Goal: Task Accomplishment & Management: Manage account settings

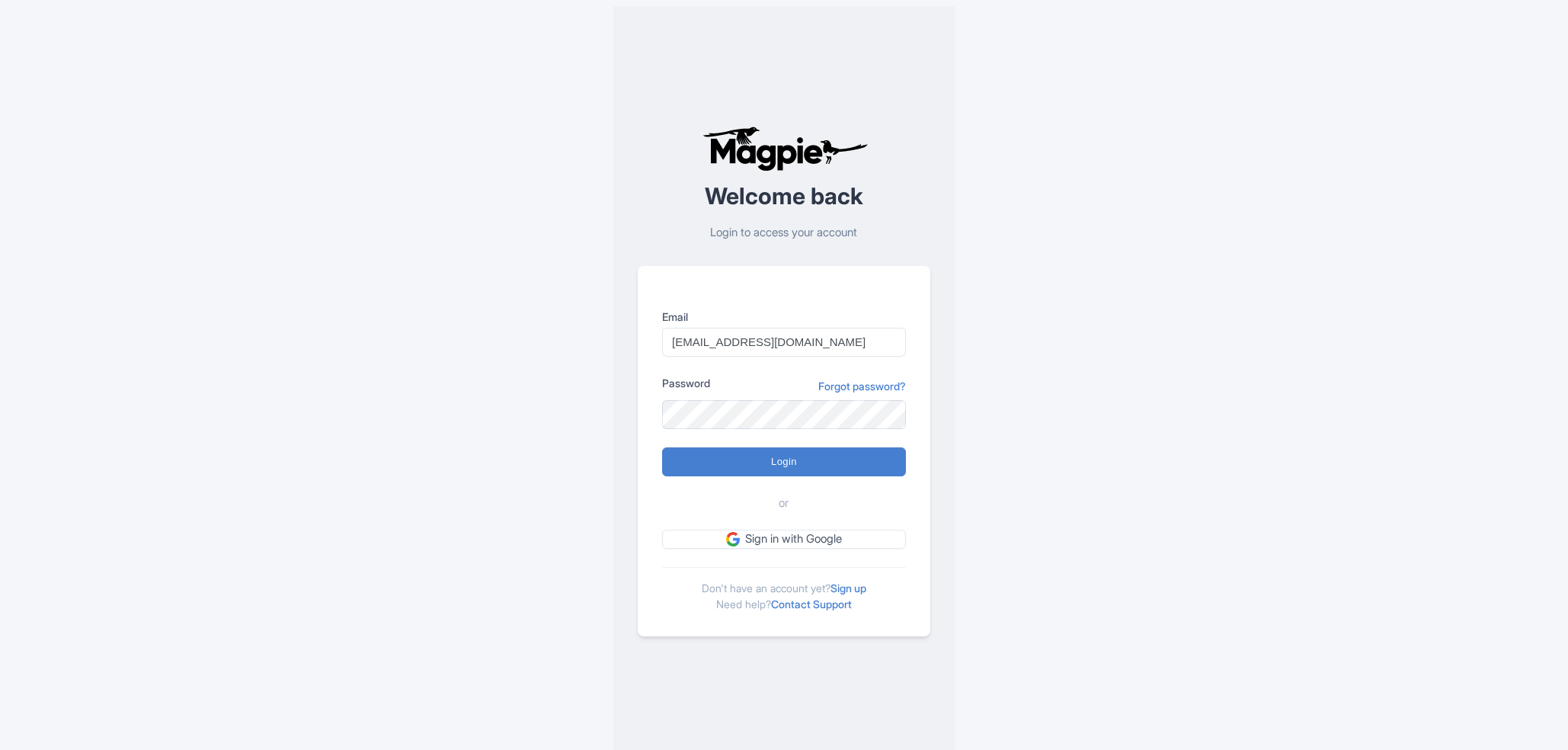
click at [840, 342] on input "imshanmohamed@gmail.com" at bounding box center [784, 342] width 244 height 29
click at [771, 345] on input "s" at bounding box center [784, 342] width 244 height 29
paste input "upport@malaysia-experience.com"
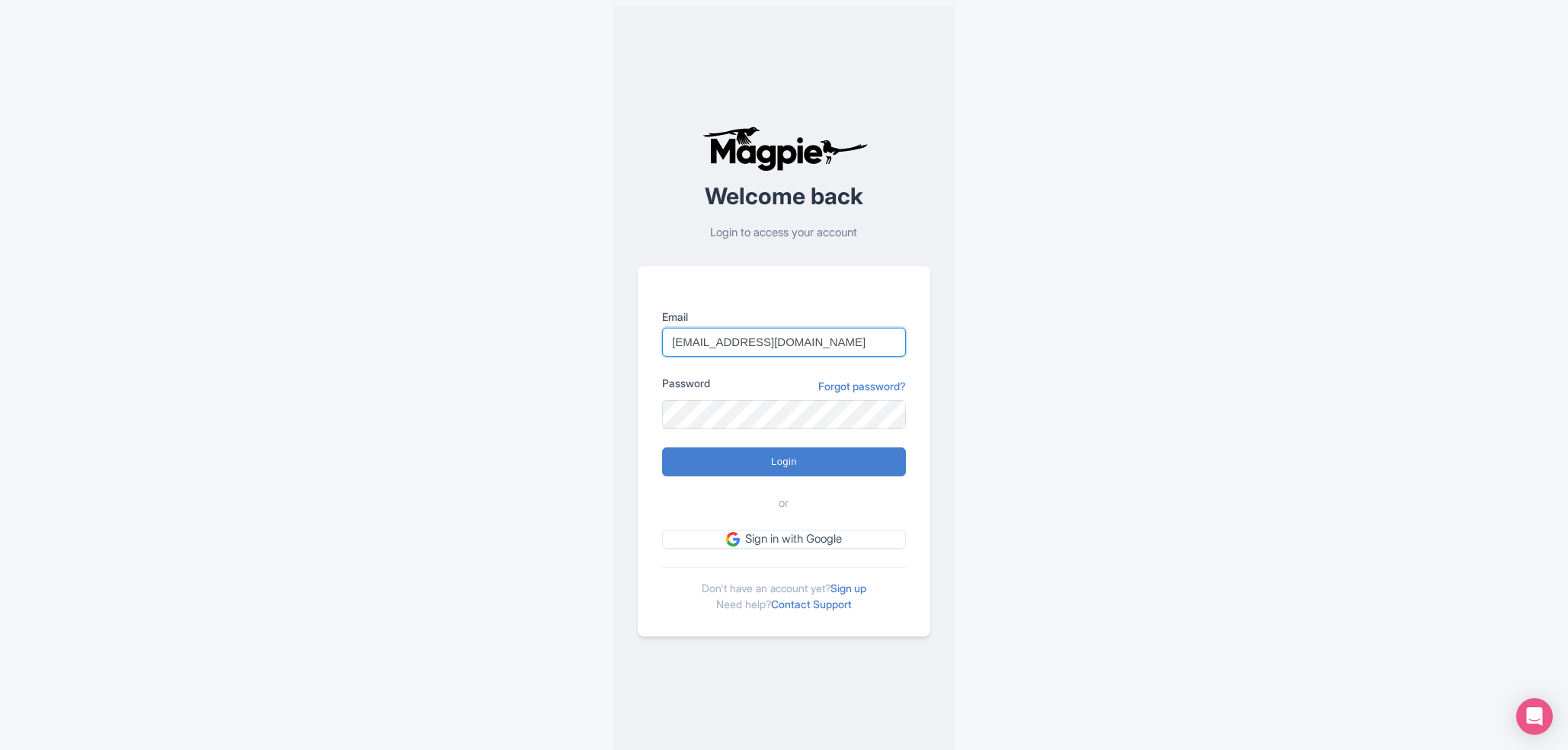
type input "support@malaysia-experience.com"
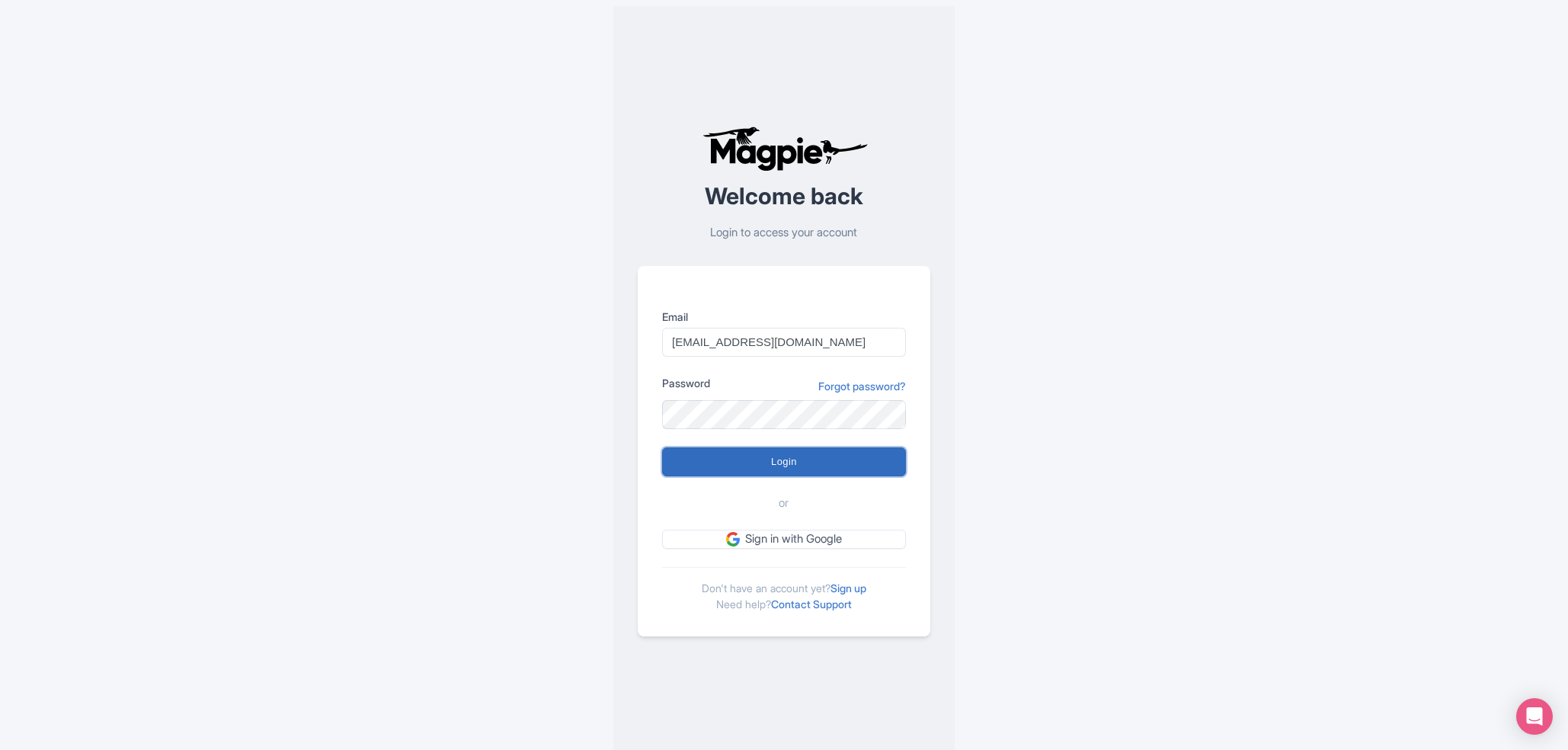
click at [751, 450] on input "Login" at bounding box center [784, 463] width 244 height 29
type input "Logging in..."
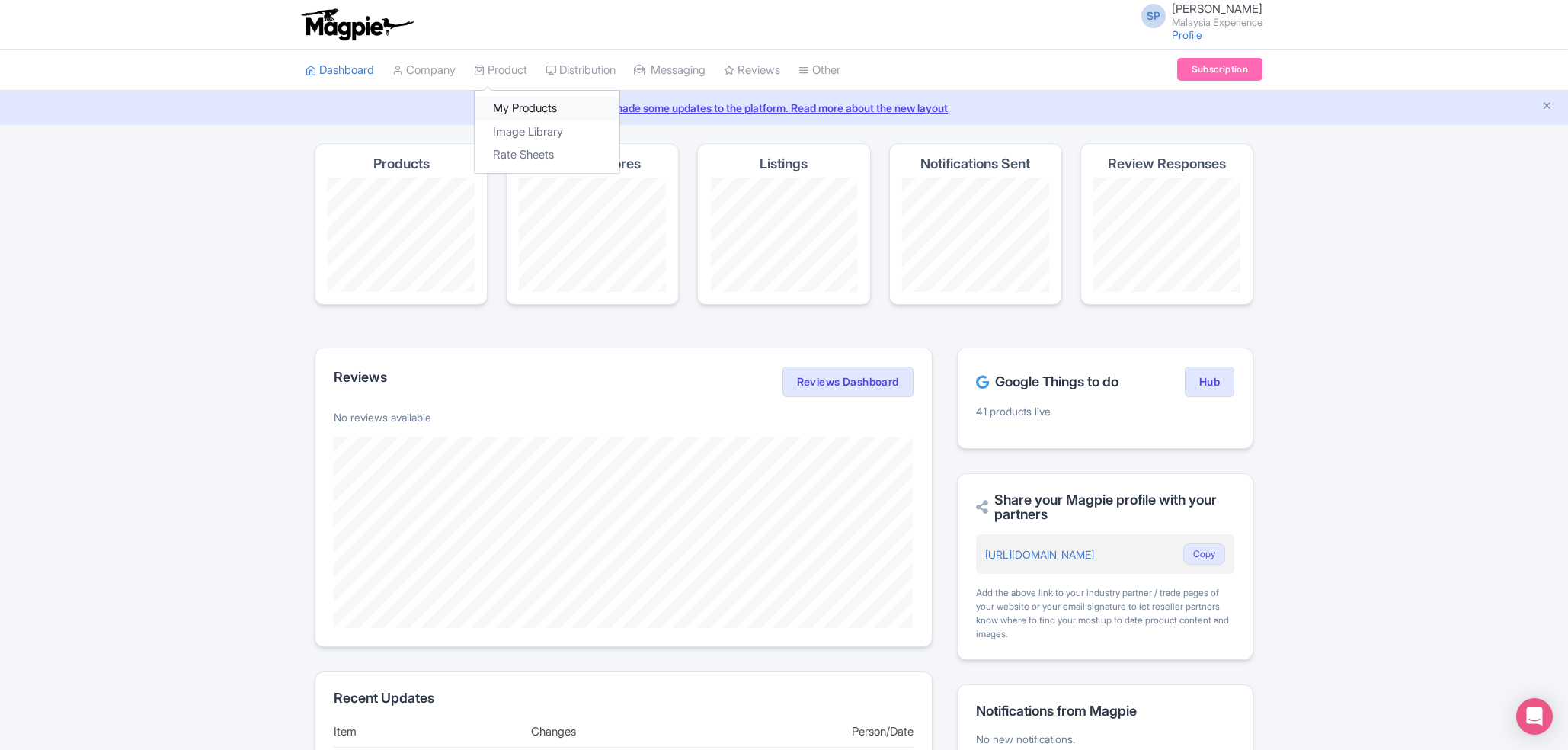
click at [539, 101] on link "My Products" at bounding box center [547, 108] width 145 height 24
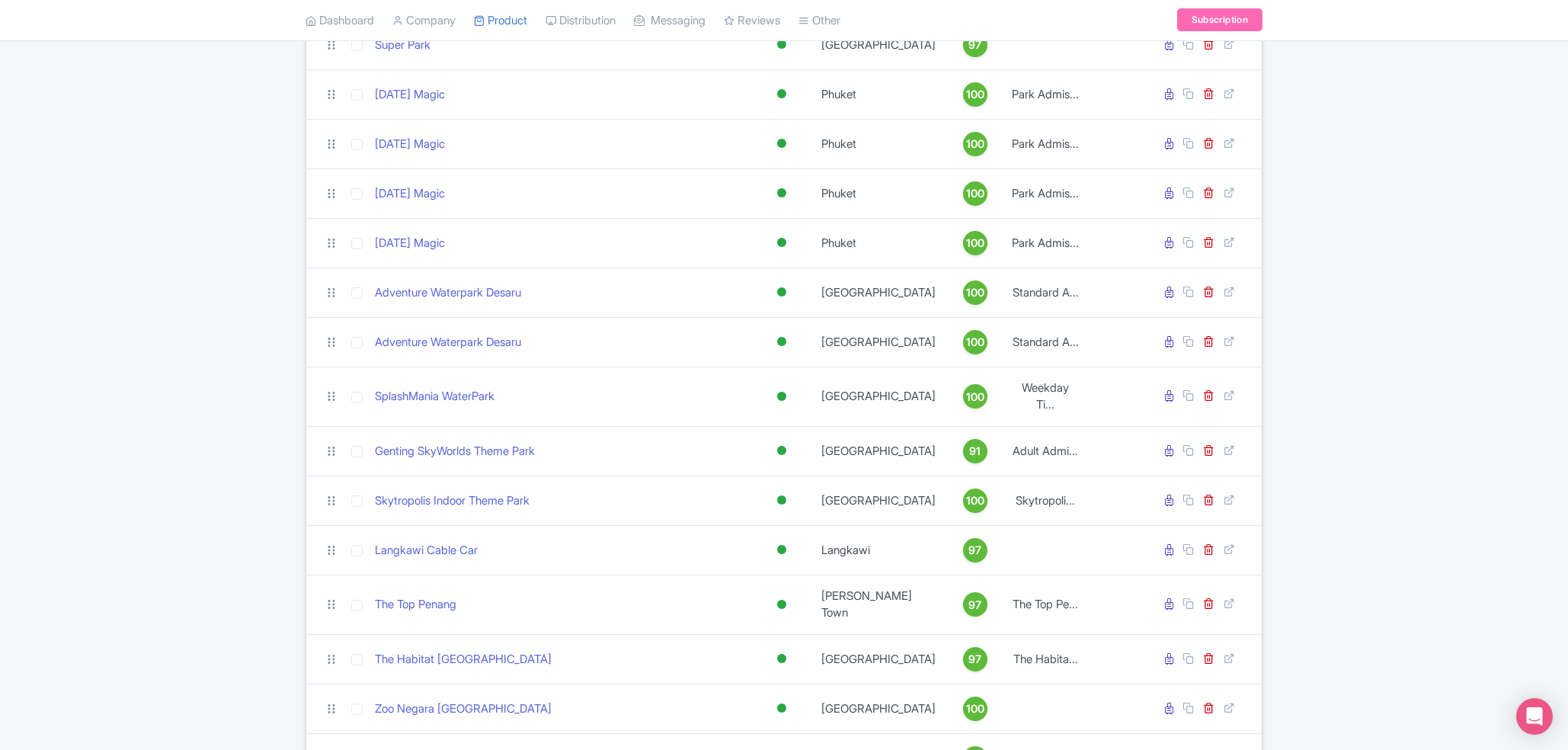
scroll to position [277, 0]
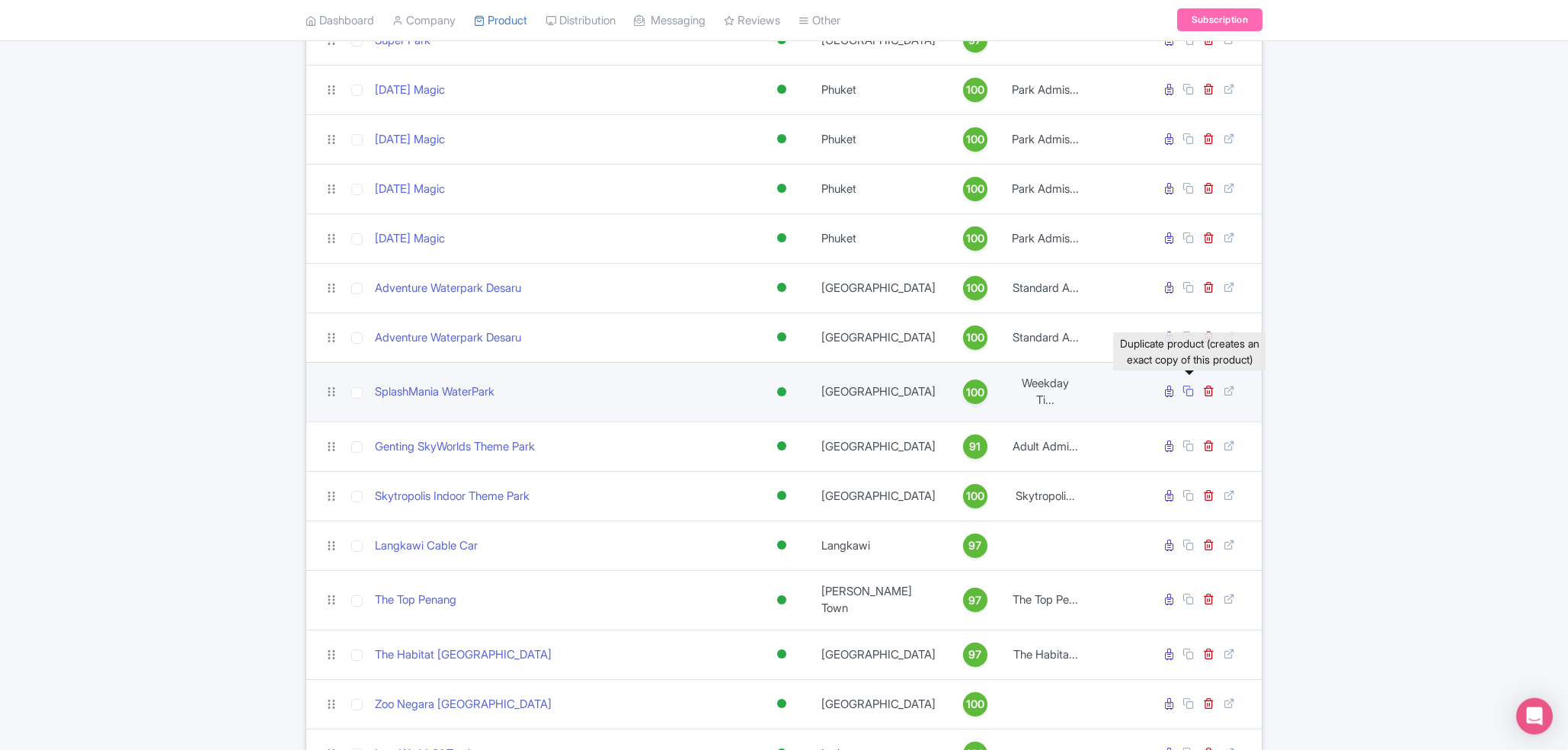
click at [1194, 397] on icon at bounding box center [1188, 390] width 11 height 11
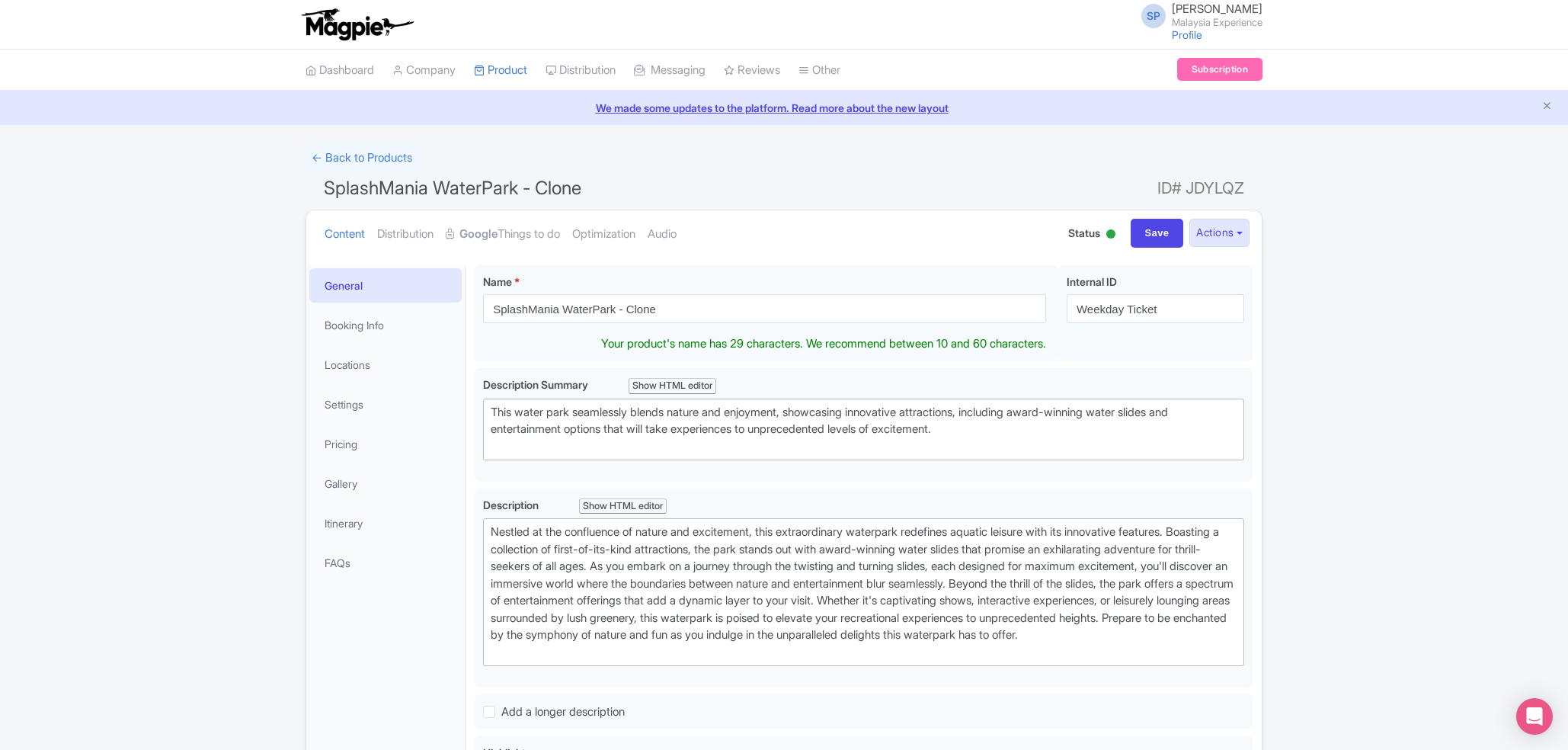
click at [805, 313] on input "SplashMania WaterPark - Clone" at bounding box center [765, 309] width 563 height 29
type input "SplashMania WaterPark"
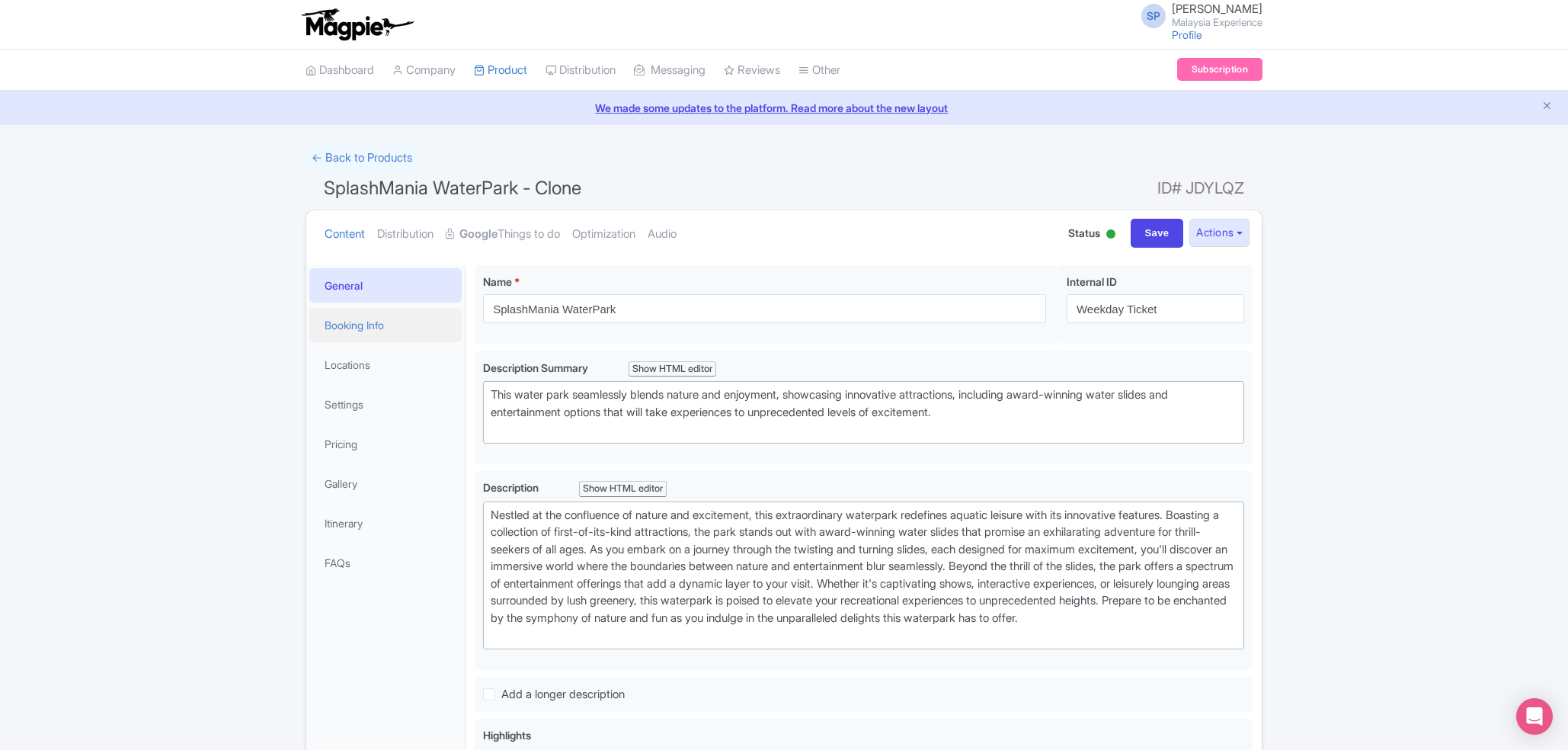
click at [348, 333] on link "Booking Info" at bounding box center [385, 325] width 152 height 34
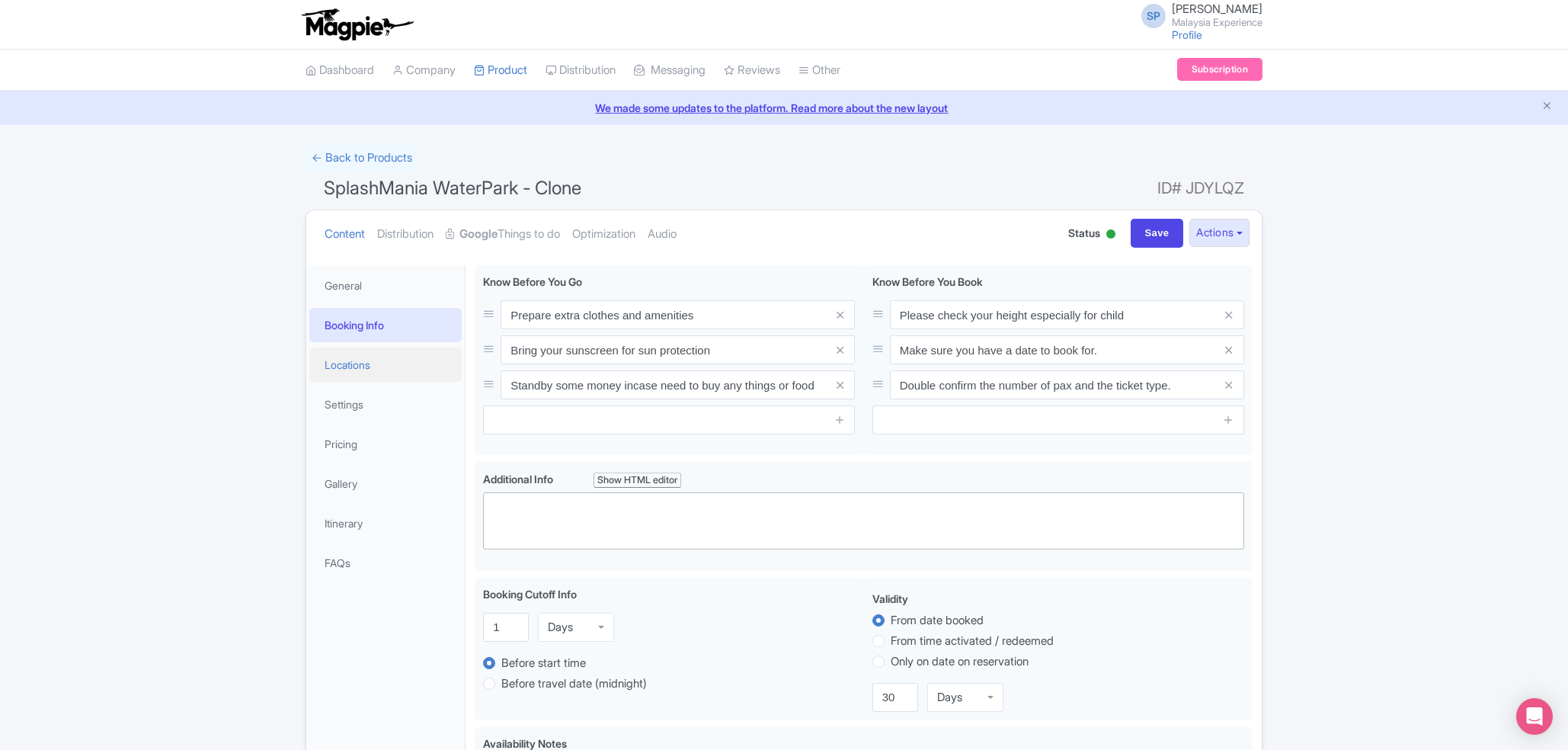
click at [344, 358] on link "Locations" at bounding box center [385, 364] width 152 height 34
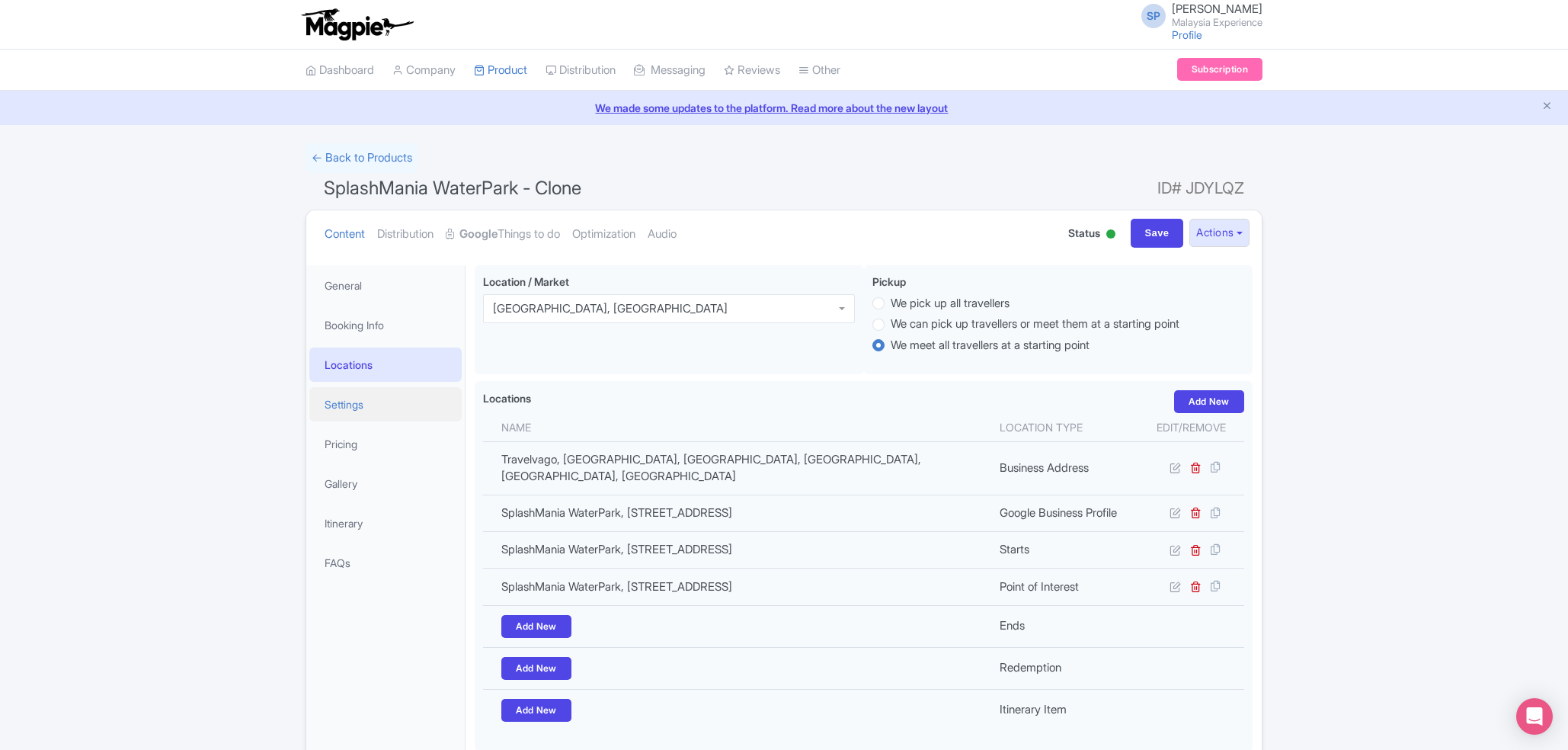
click at [337, 397] on link "Settings" at bounding box center [385, 404] width 152 height 34
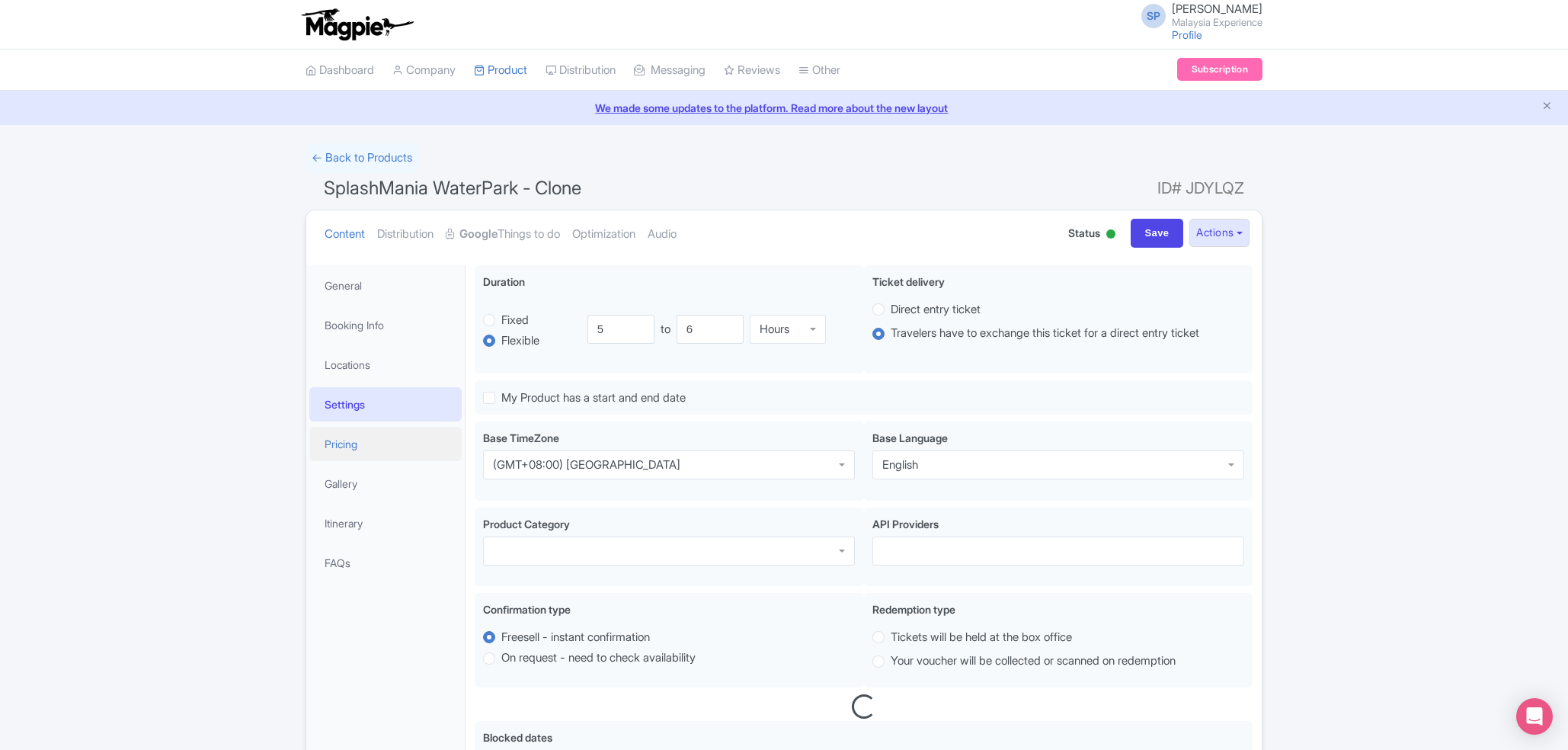
click at [326, 430] on link "Pricing" at bounding box center [385, 443] width 152 height 34
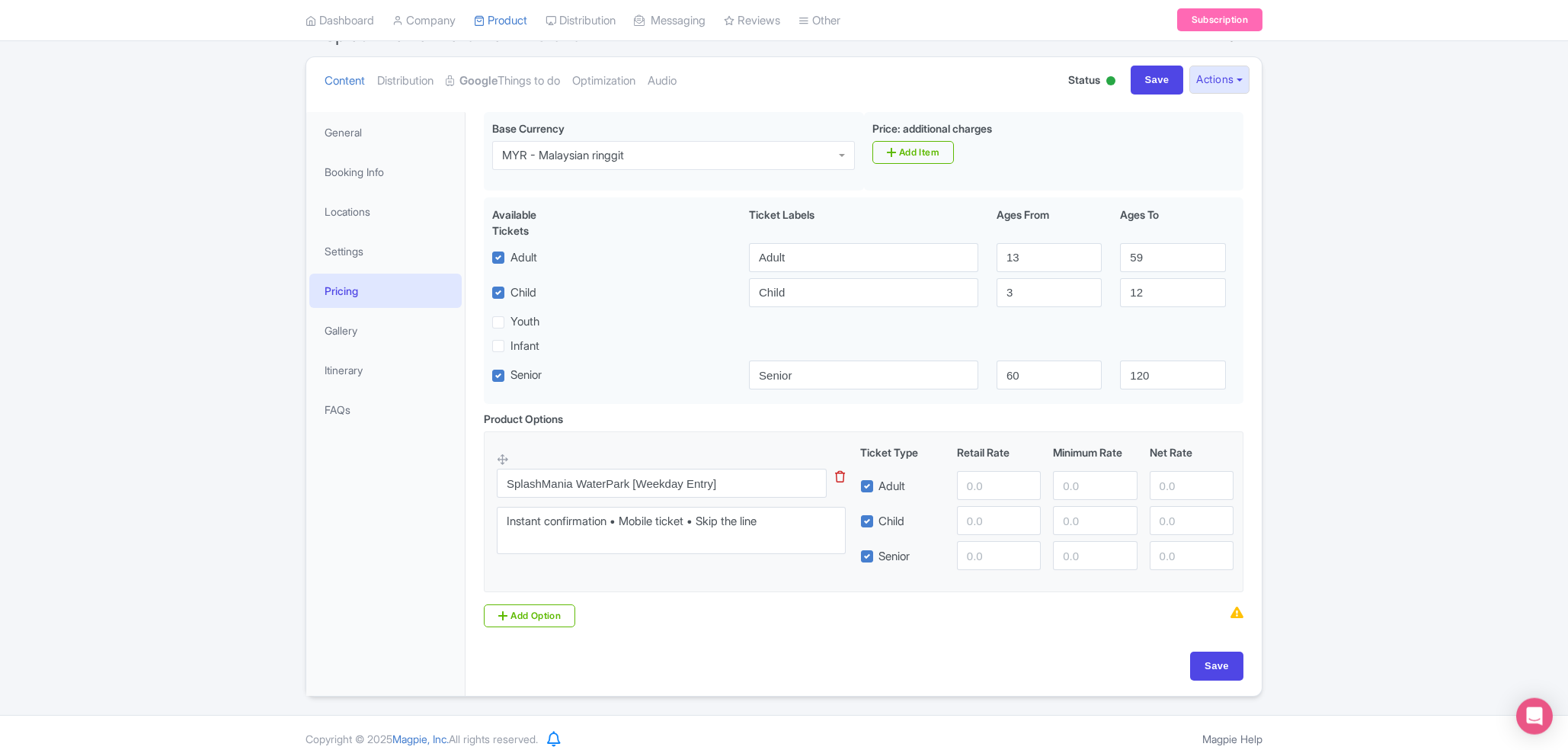
scroll to position [164, 0]
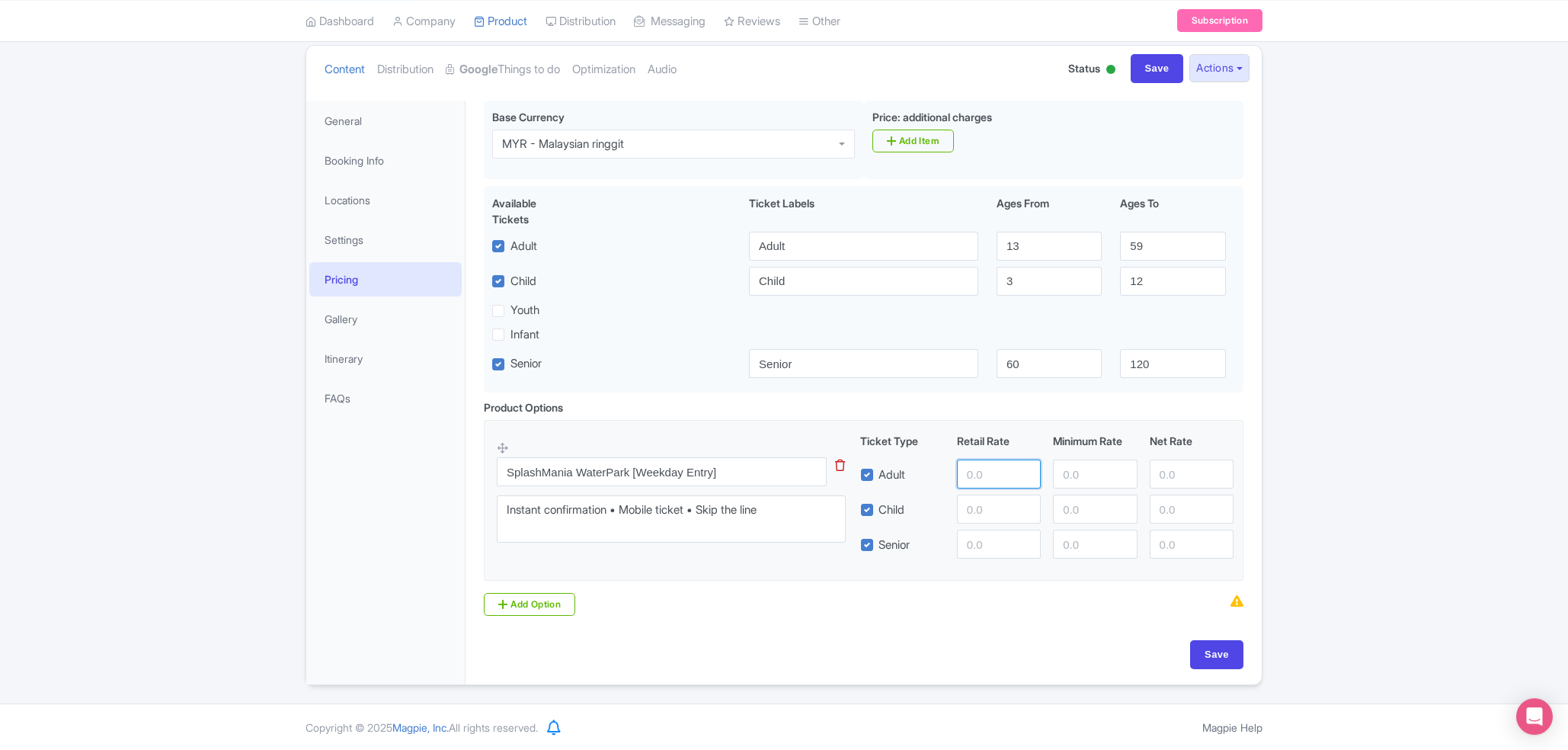
click at [972, 484] on input "number" at bounding box center [998, 475] width 83 height 29
paste input "52"
type input "52"
click at [971, 513] on input "number" at bounding box center [998, 509] width 83 height 29
type input "49"
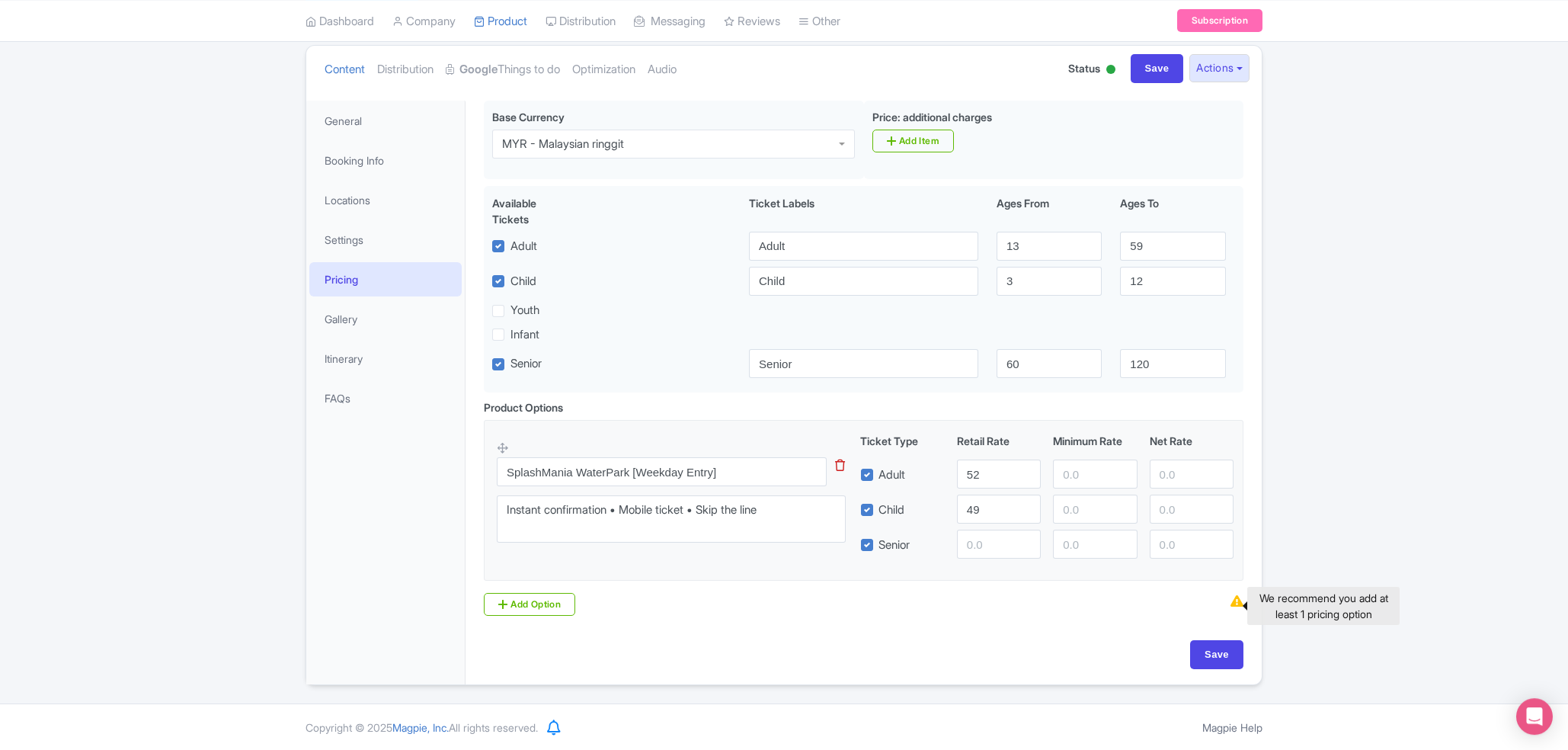
click at [1243, 608] on div at bounding box center [1245, 606] width 5 height 10
click at [1207, 669] on input "Save" at bounding box center [1217, 655] width 53 height 29
type input "Saving..."
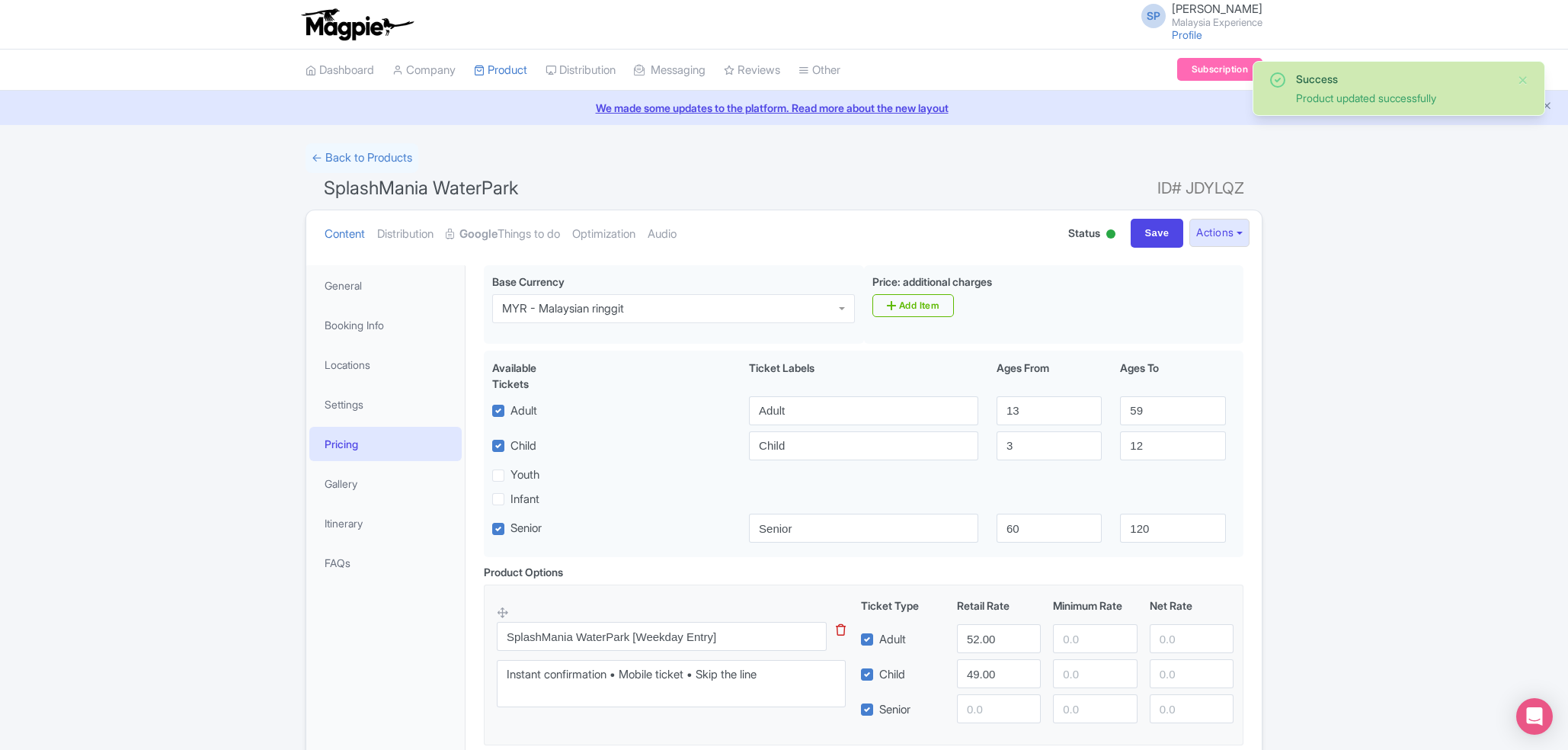
scroll to position [170, 0]
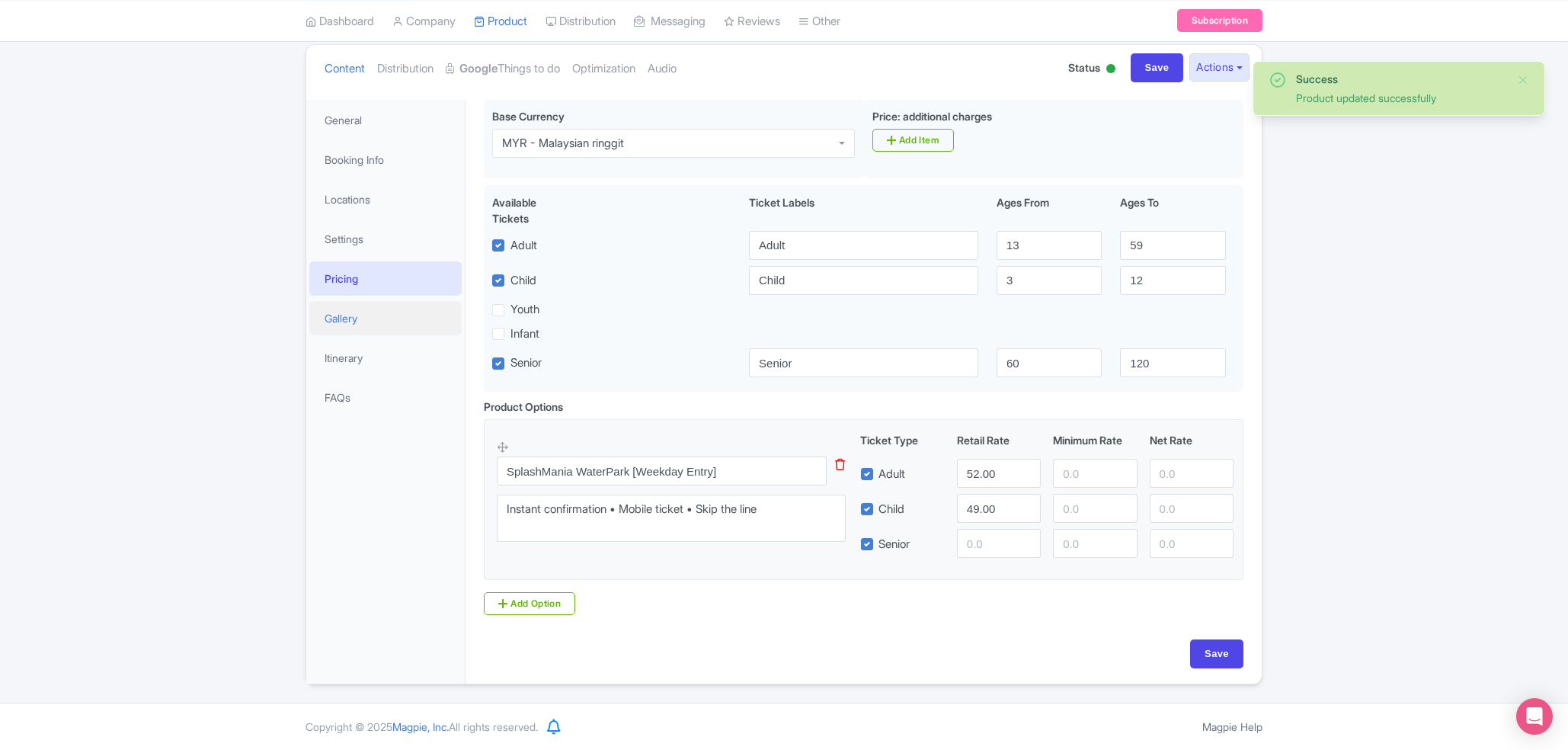
click at [350, 313] on link "Gallery" at bounding box center [385, 318] width 152 height 34
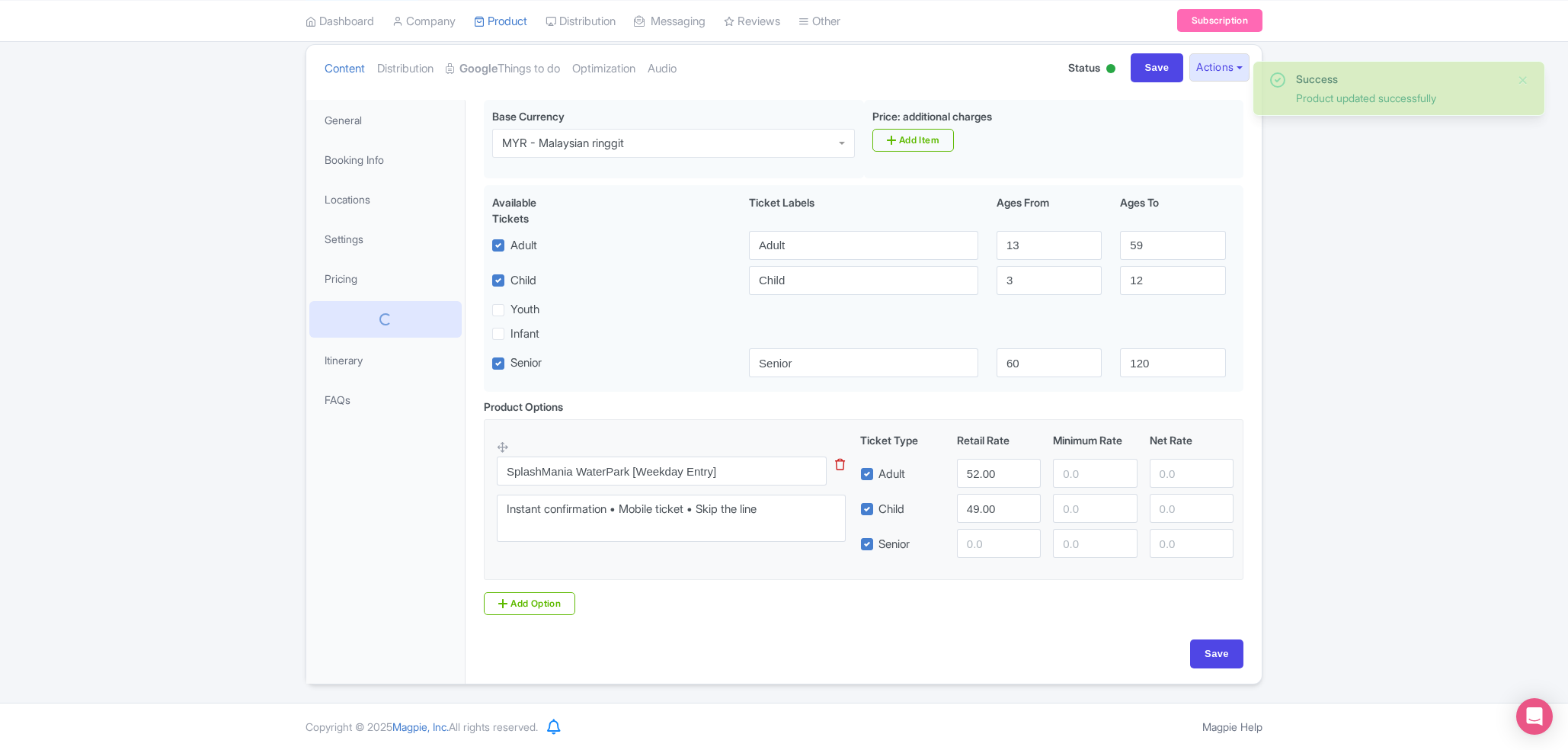
scroll to position [0, 0]
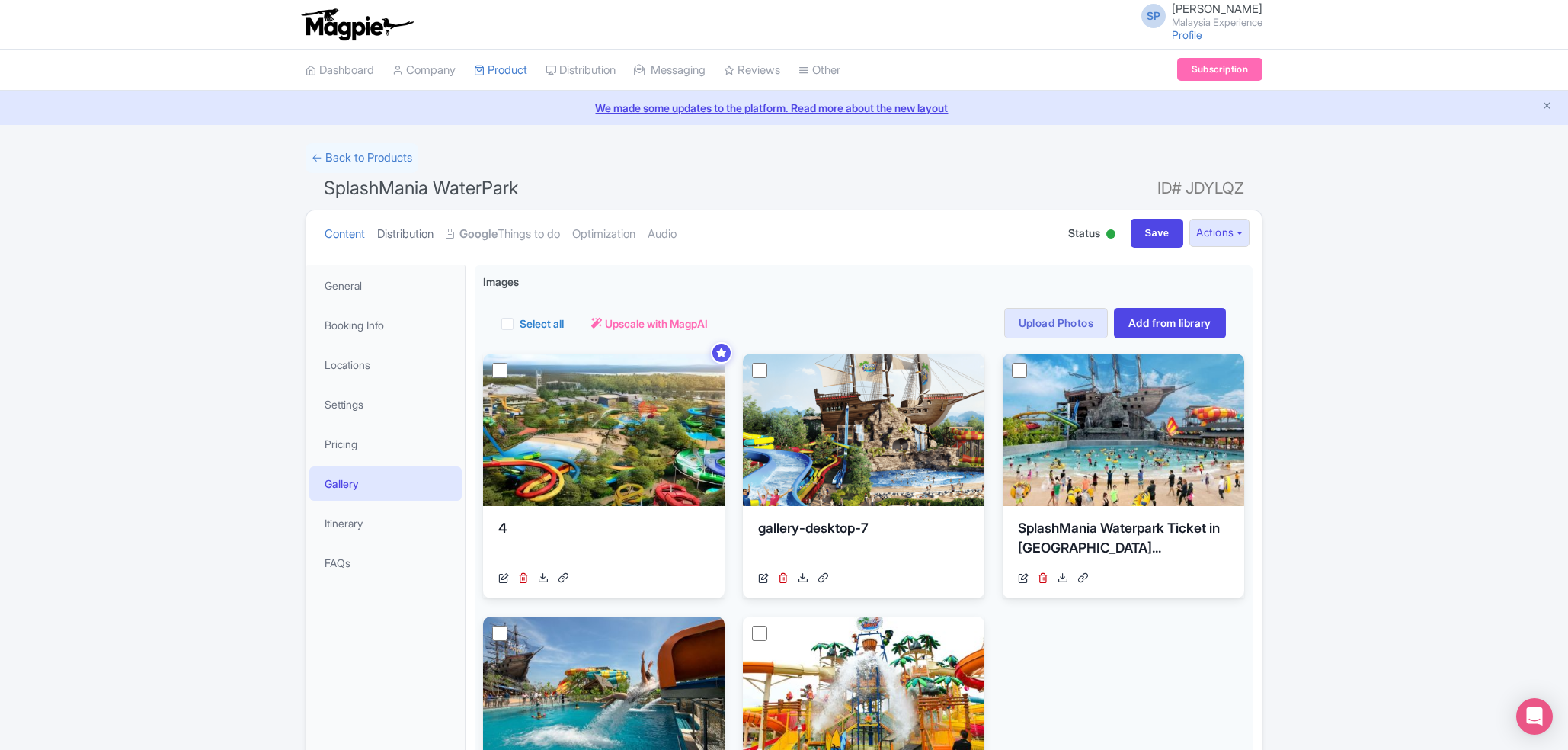
click at [404, 221] on link "Distribution" at bounding box center [405, 234] width 56 height 48
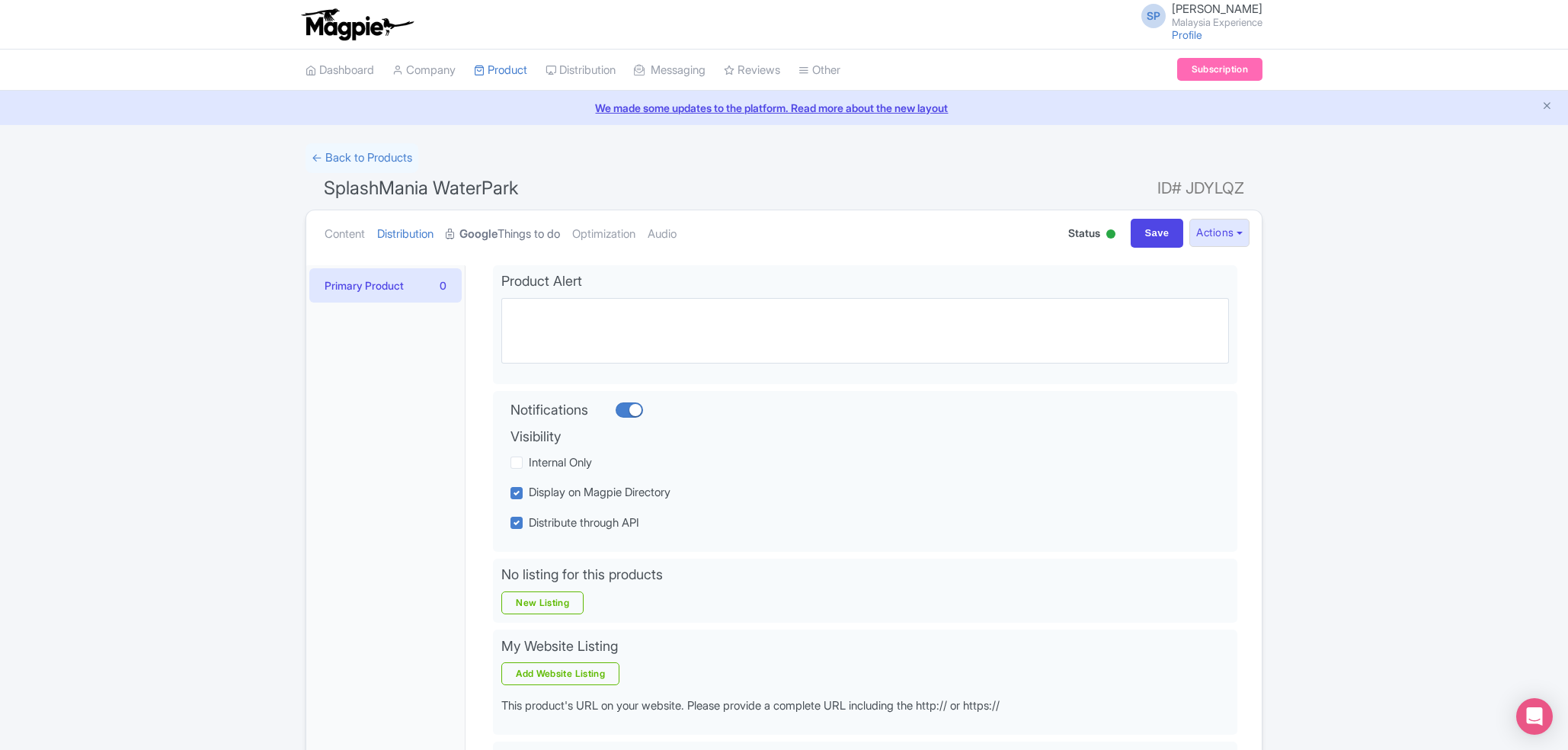
click at [497, 242] on strong "Google" at bounding box center [479, 234] width 39 height 17
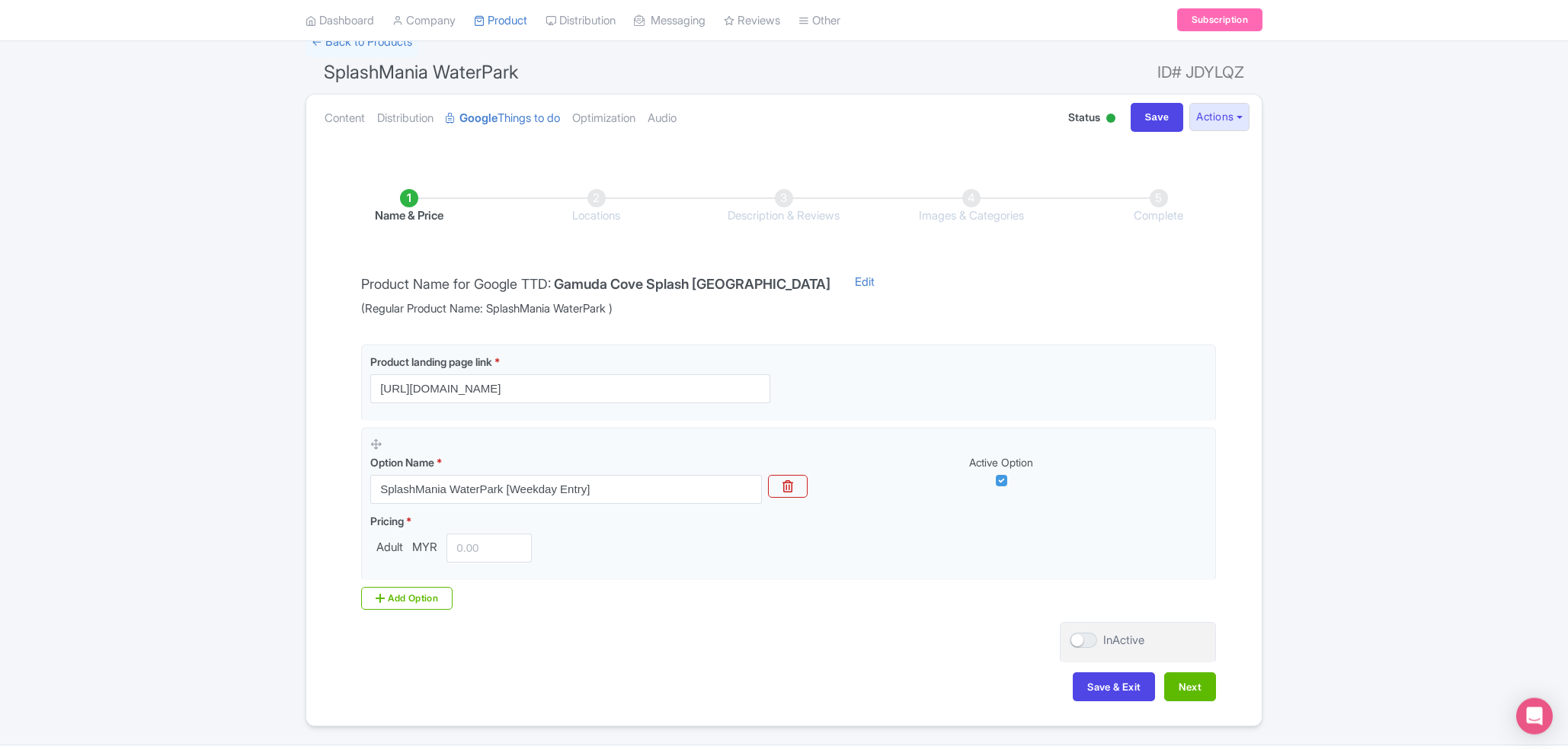
scroll to position [124, 0]
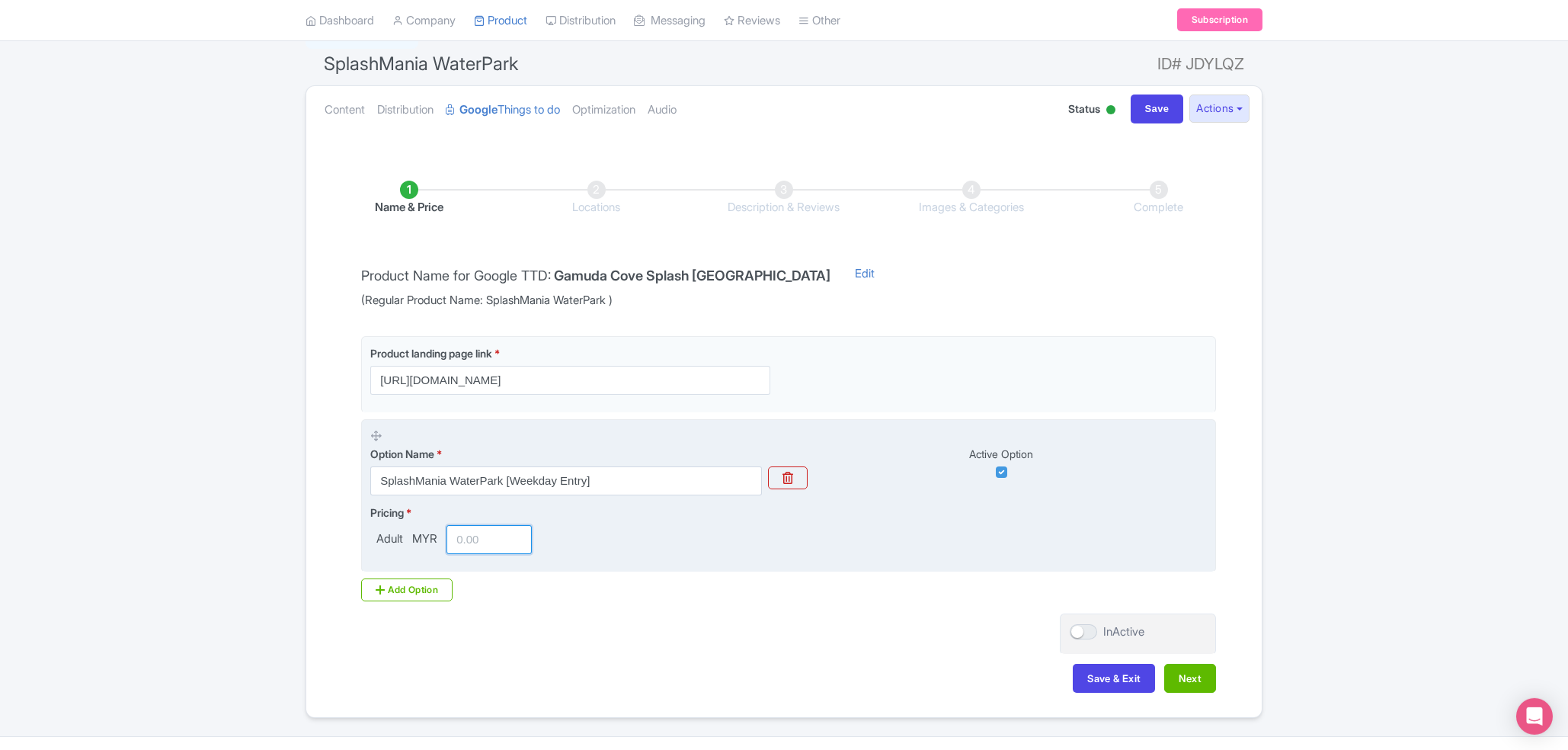
click at [459, 543] on input "number" at bounding box center [489, 540] width 85 height 29
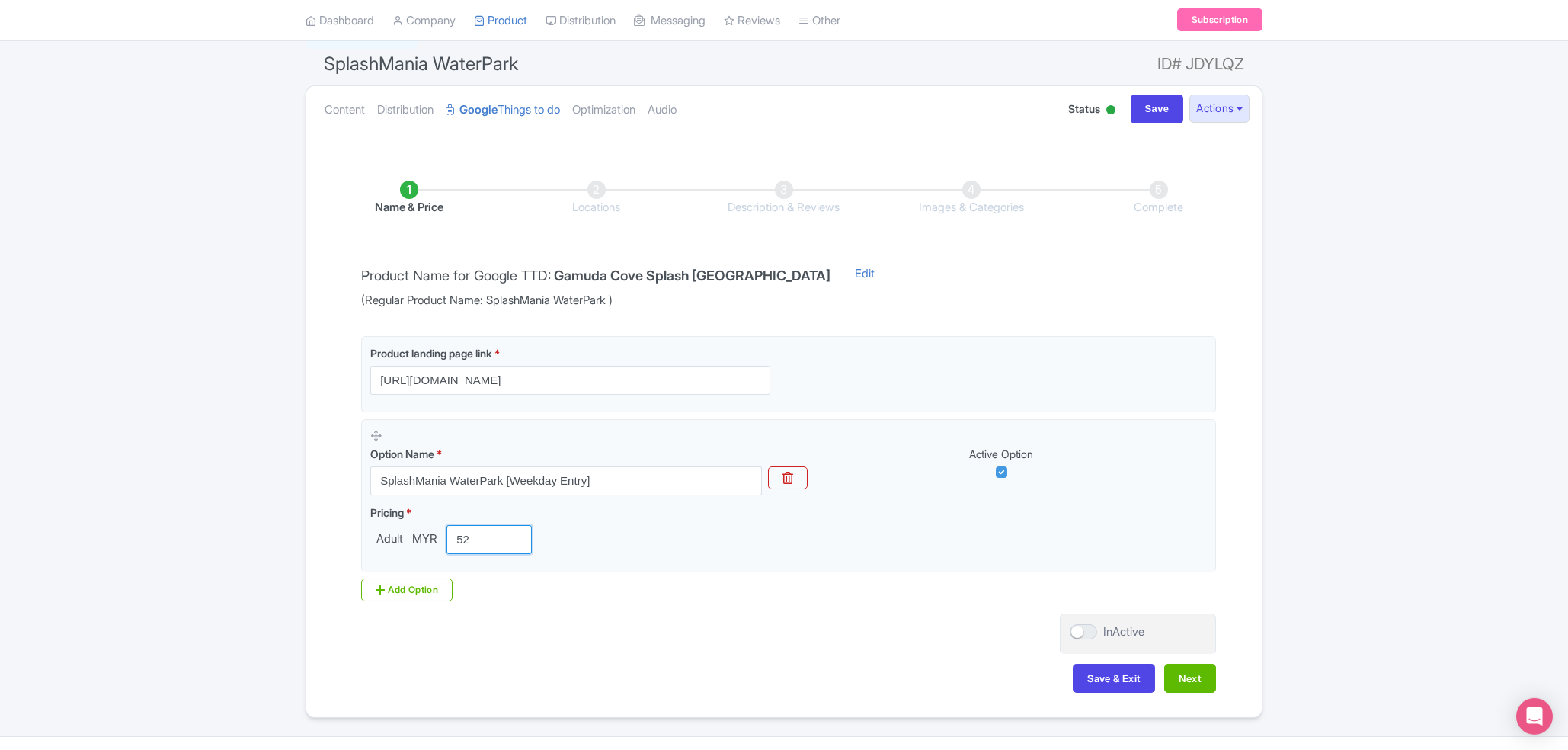
type input "52"
click at [938, 646] on div "Name & Price Locations Description & Reviews Images & Categories Complete Produ…" at bounding box center [784, 430] width 938 height 558
click at [1072, 643] on div "InActive" at bounding box center [1138, 634] width 156 height 41
click at [1082, 628] on div at bounding box center [1084, 632] width 28 height 16
click at [1080, 628] on input "InActive" at bounding box center [1074, 632] width 10 height 10
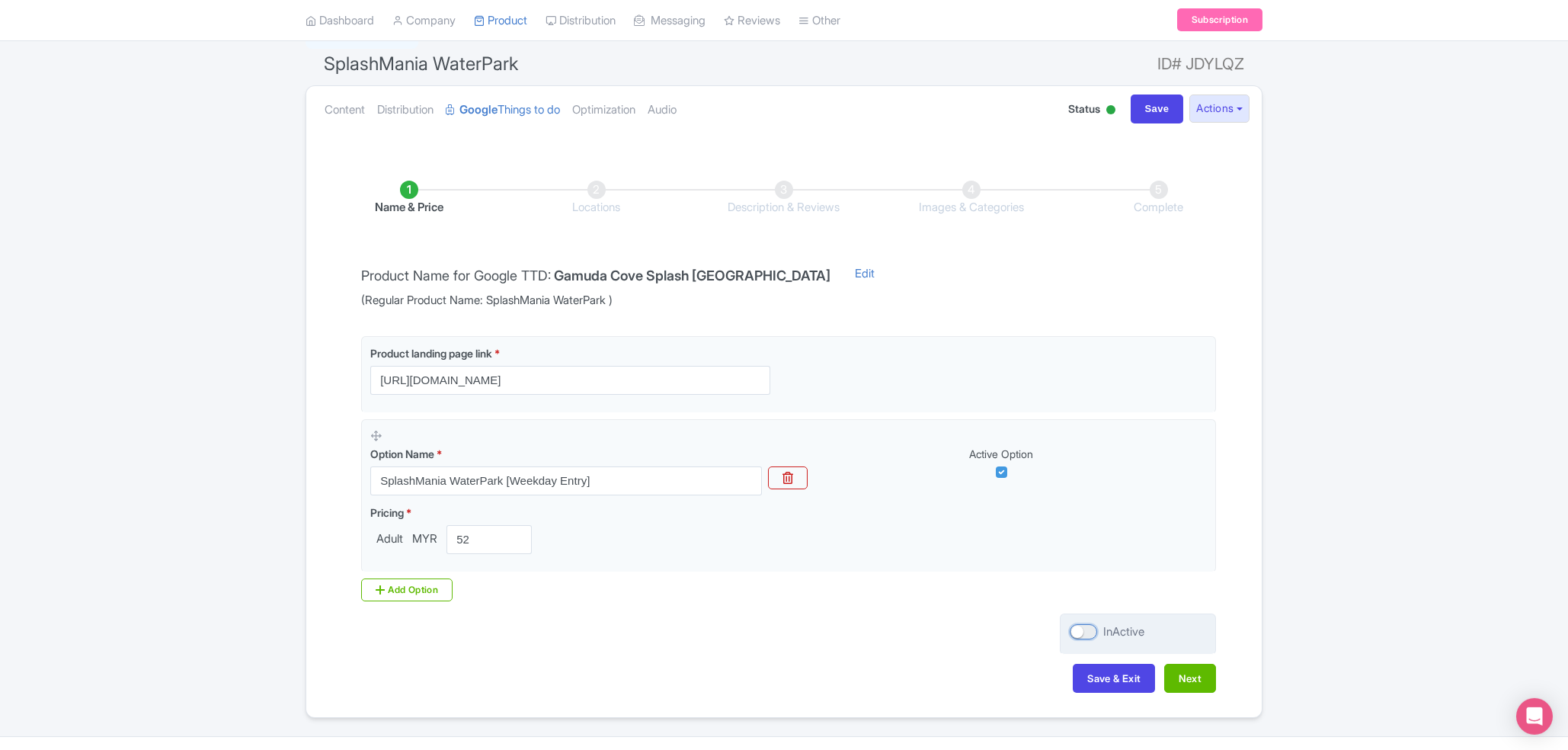
checkbox input "true"
click at [1172, 667] on button "Next" at bounding box center [1190, 678] width 51 height 29
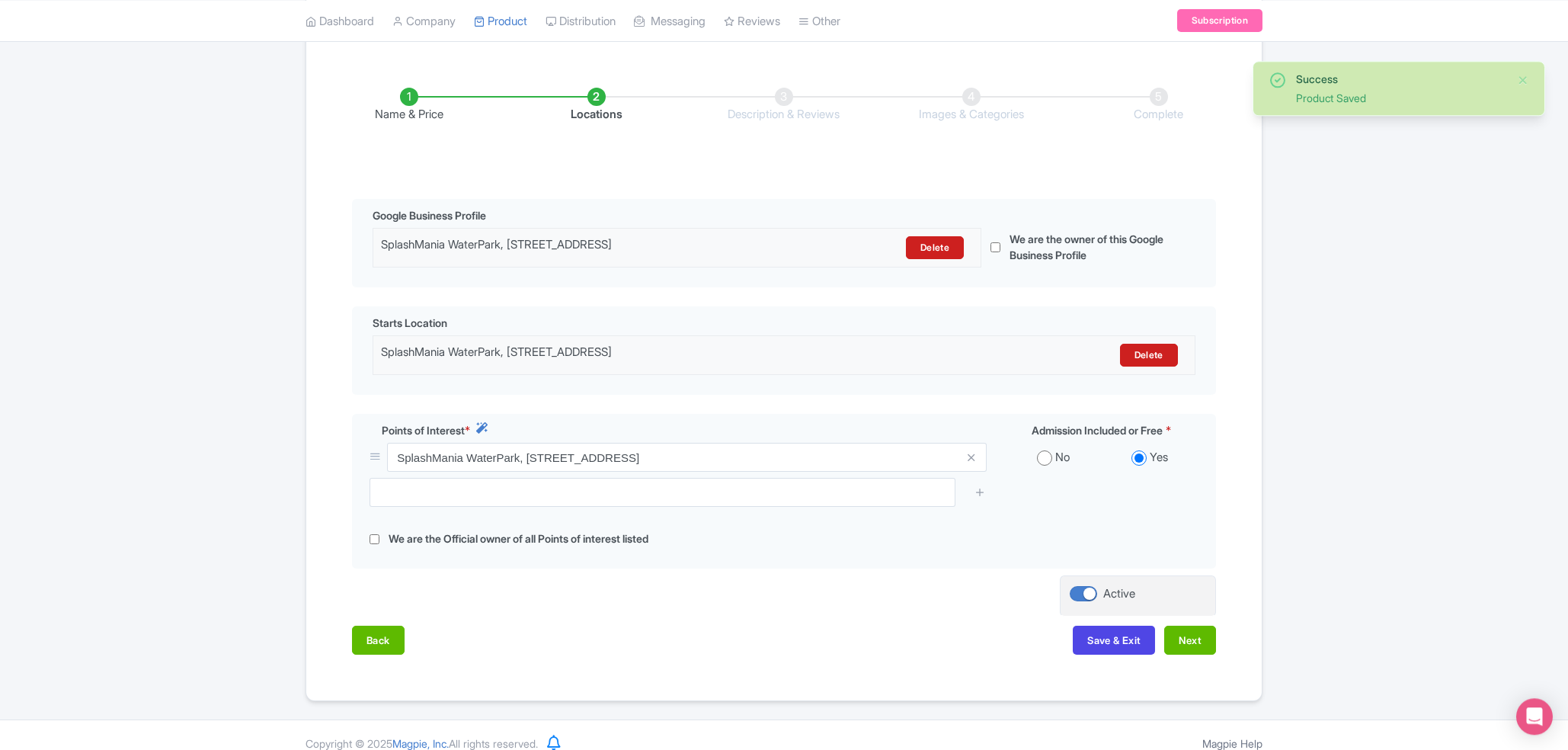
scroll to position [250, 0]
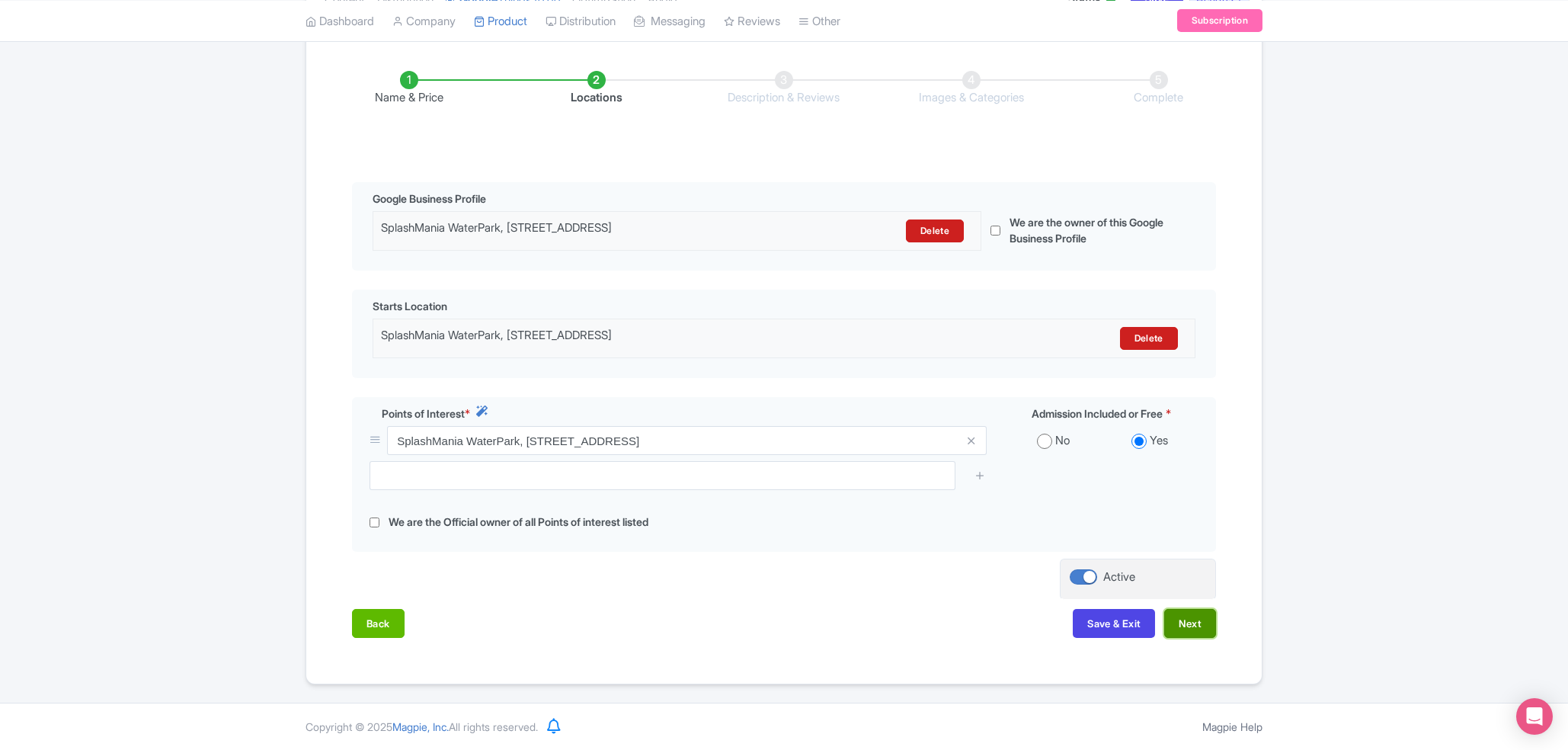
click at [1189, 628] on button "Next" at bounding box center [1190, 624] width 51 height 29
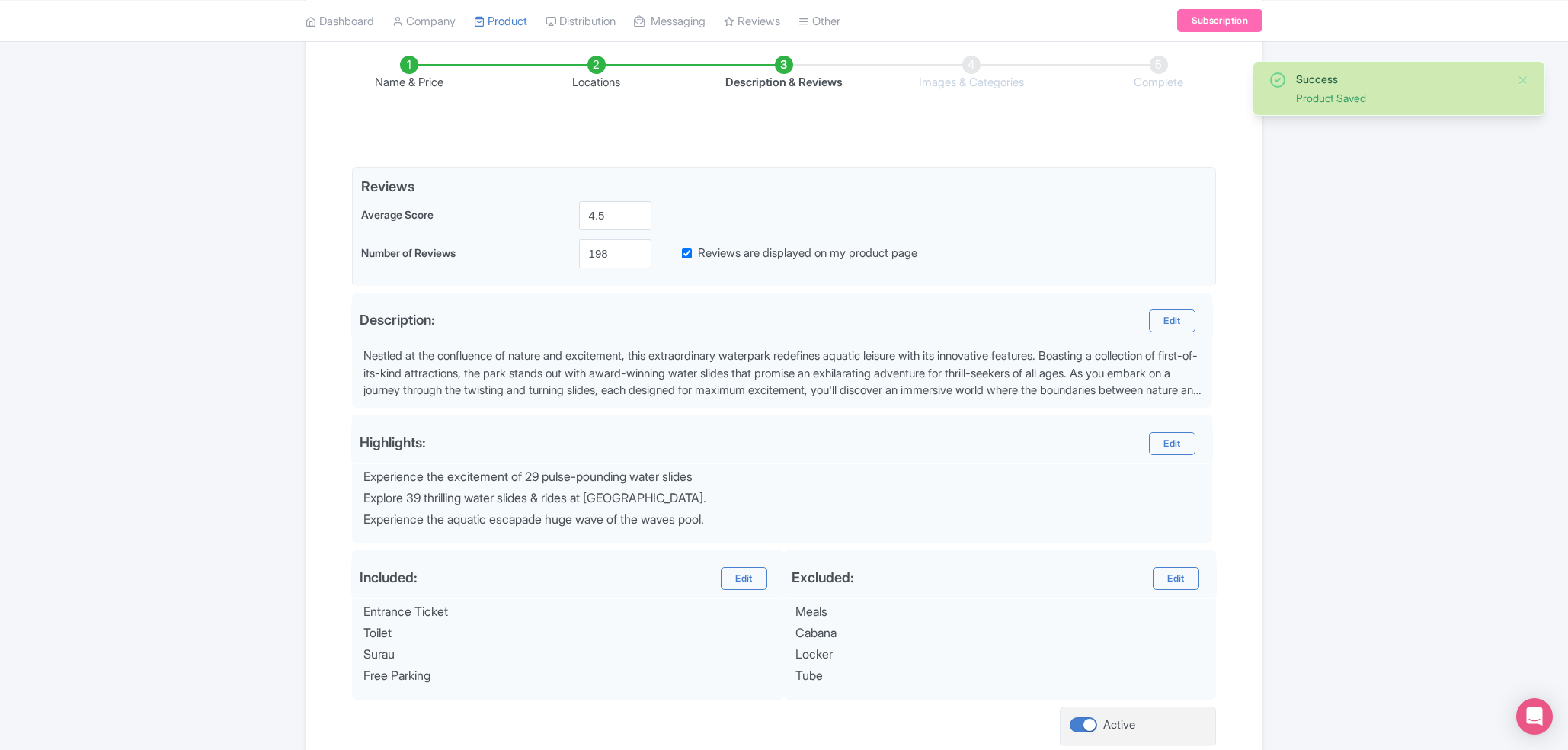
scroll to position [376, 0]
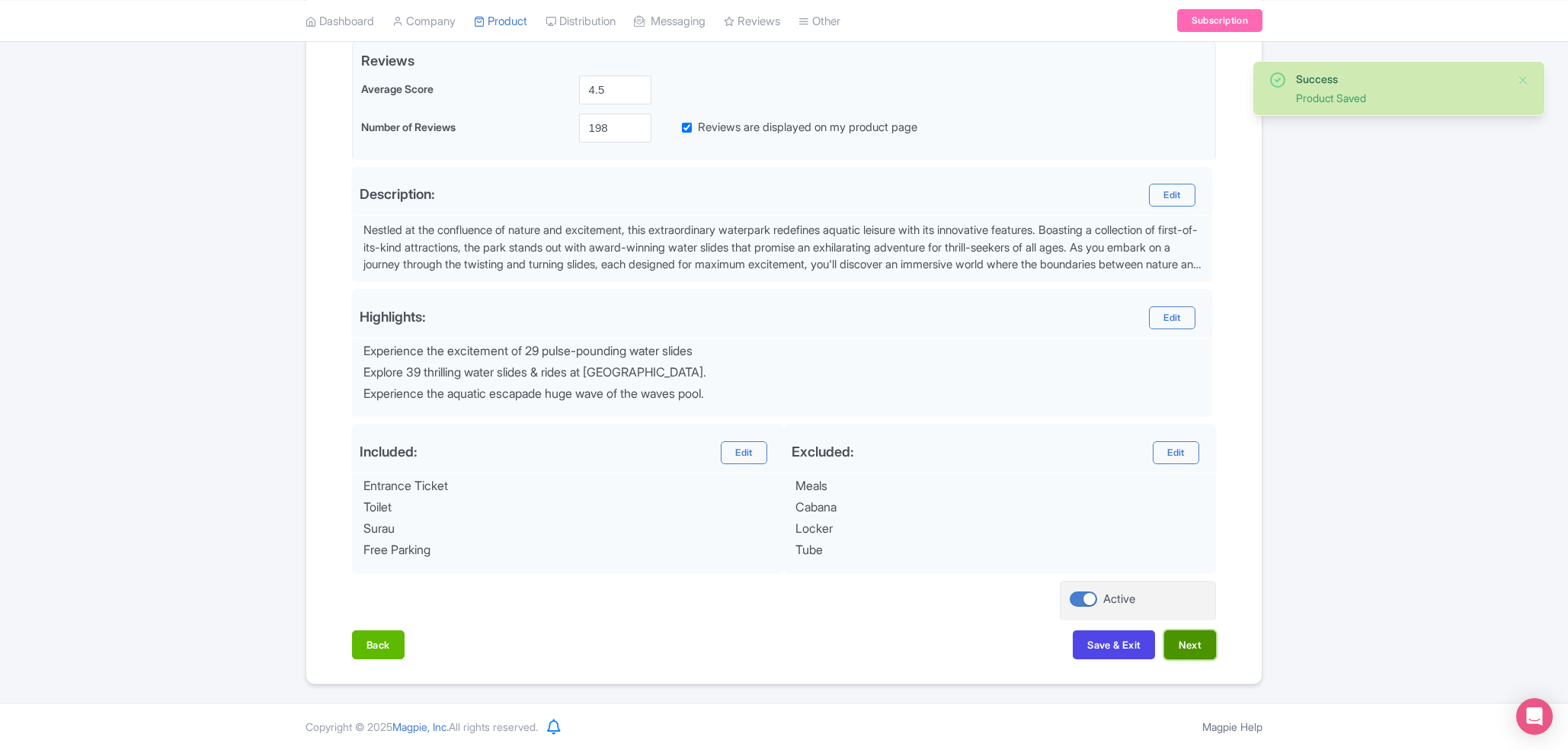
click at [1181, 641] on button "Next" at bounding box center [1190, 645] width 51 height 29
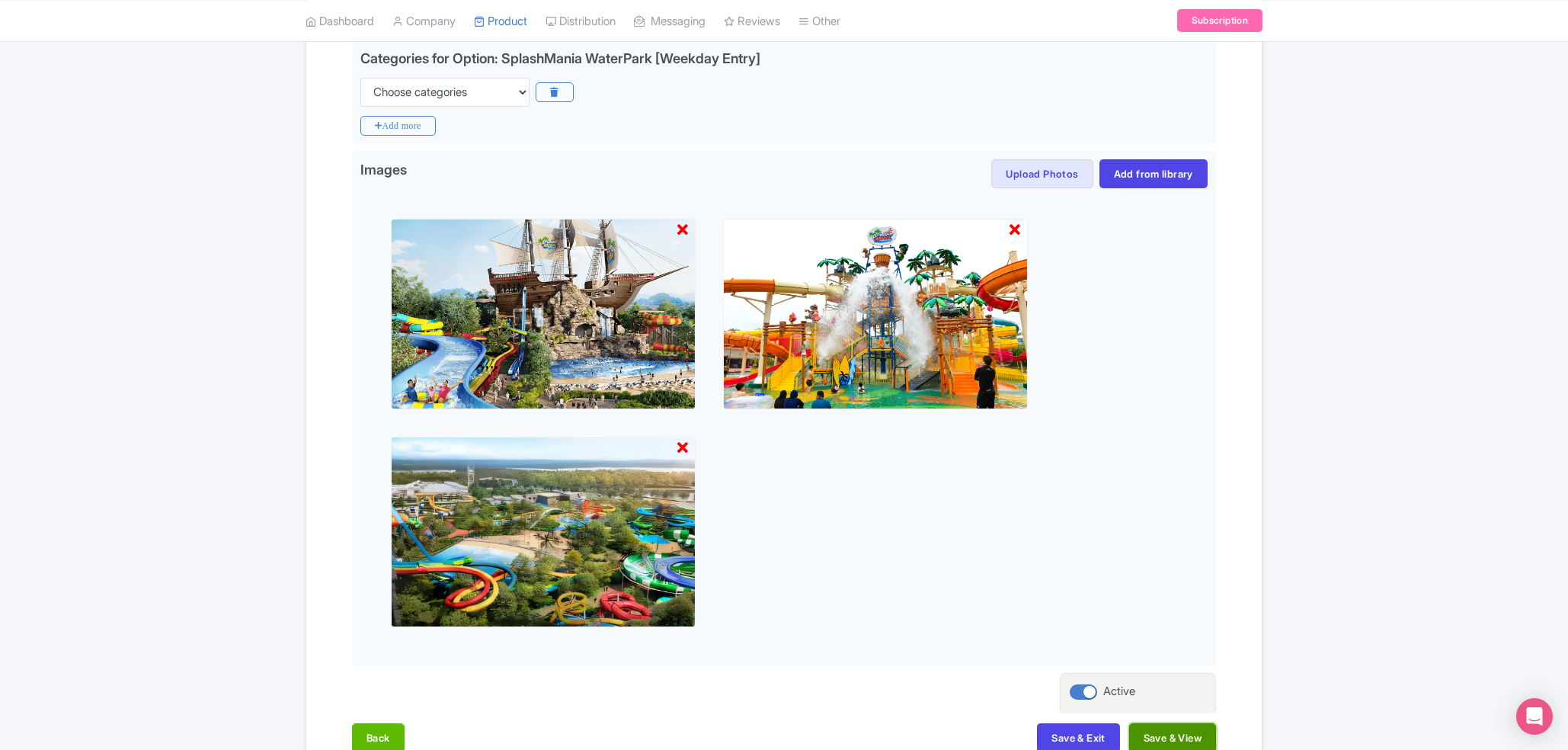
click at [1187, 733] on button "Save & View" at bounding box center [1173, 738] width 87 height 29
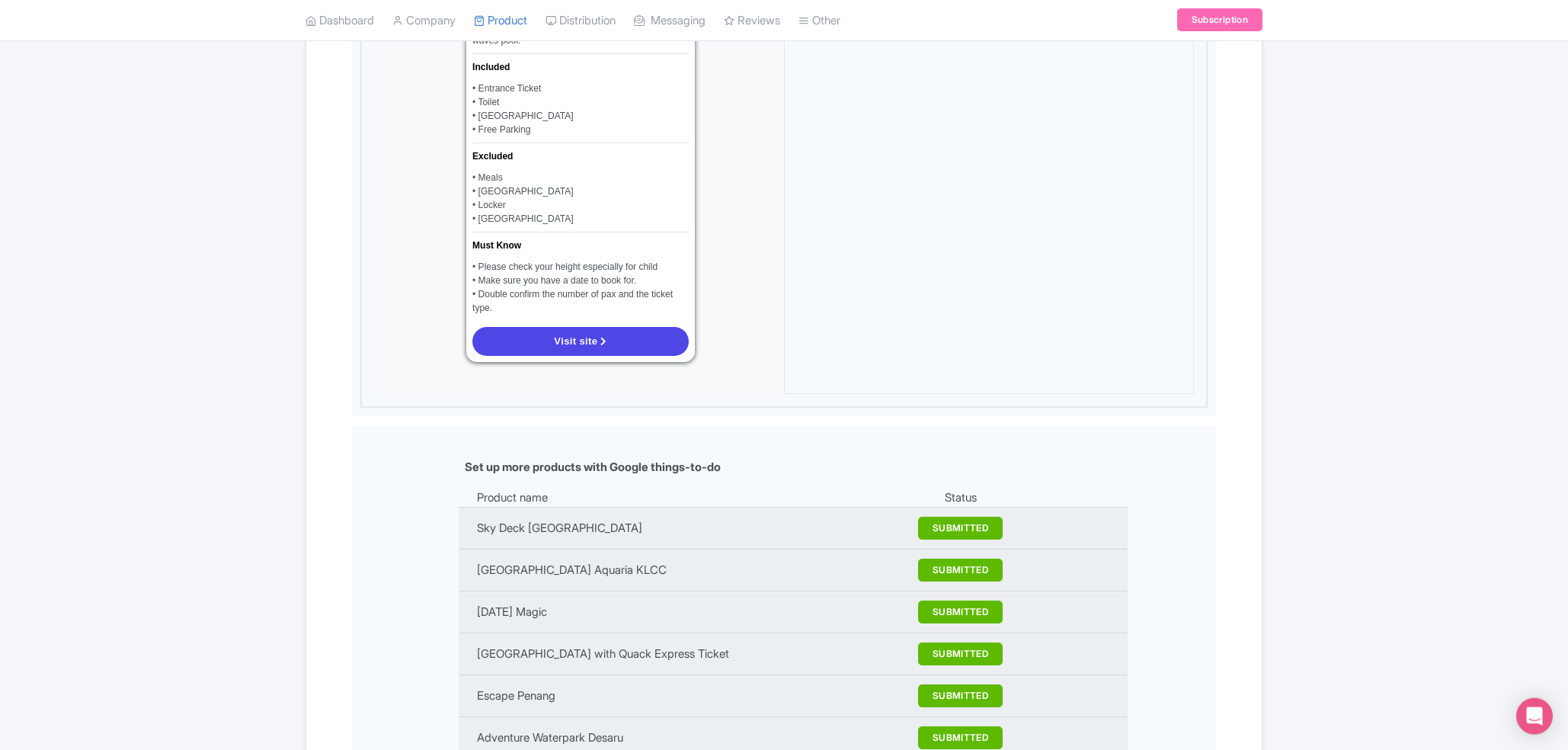
scroll to position [1869, 0]
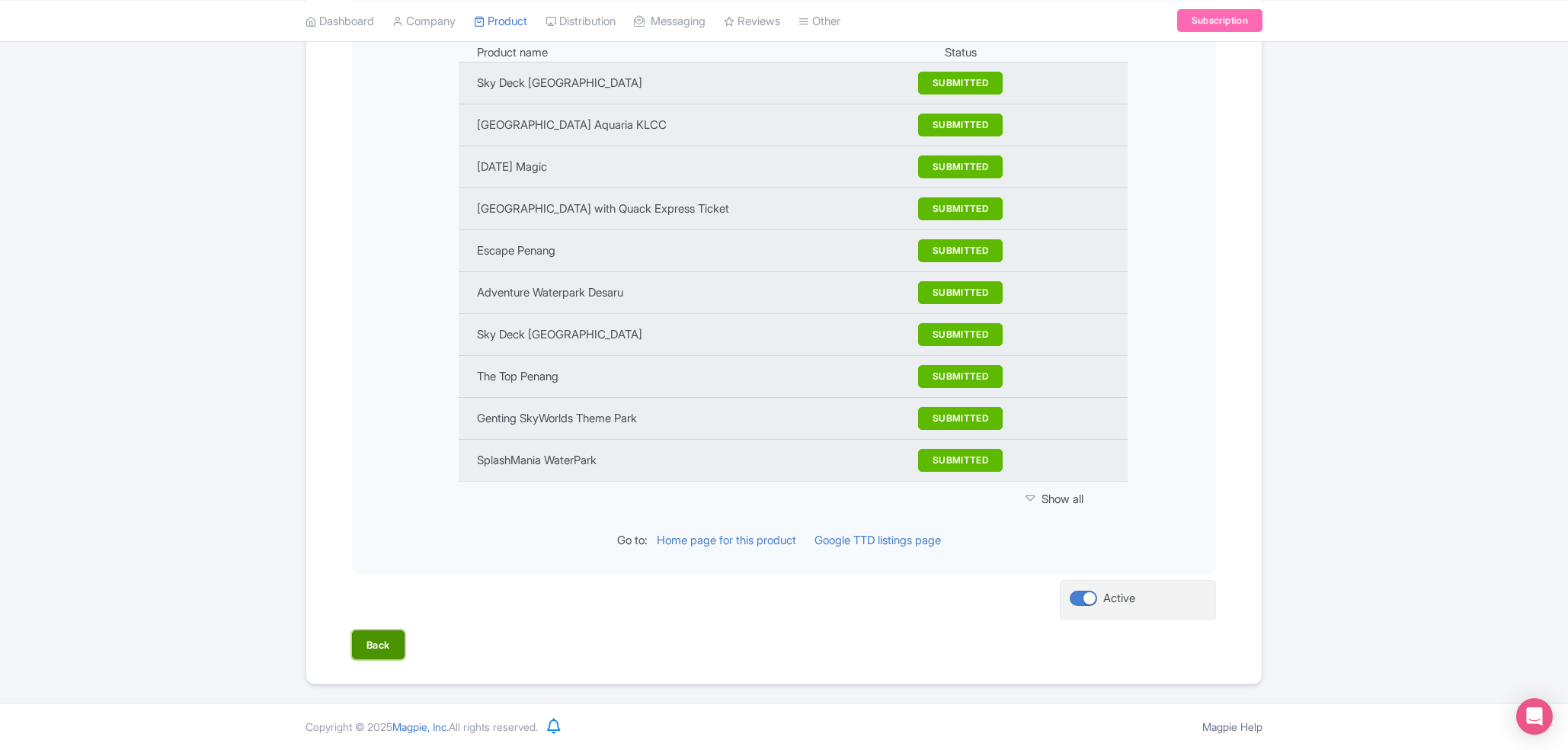
click at [400, 634] on button "Back" at bounding box center [378, 645] width 52 height 29
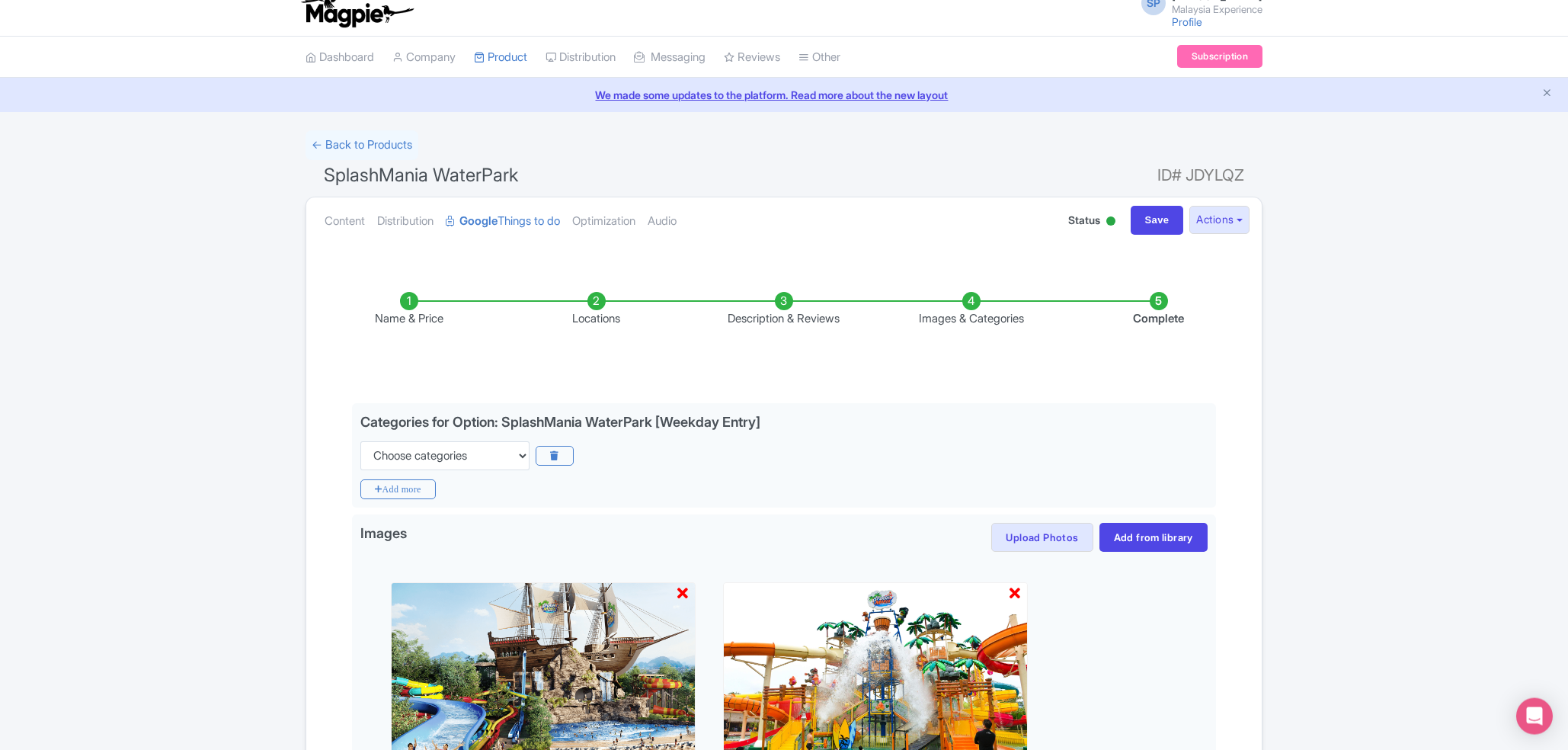
scroll to position [0, 0]
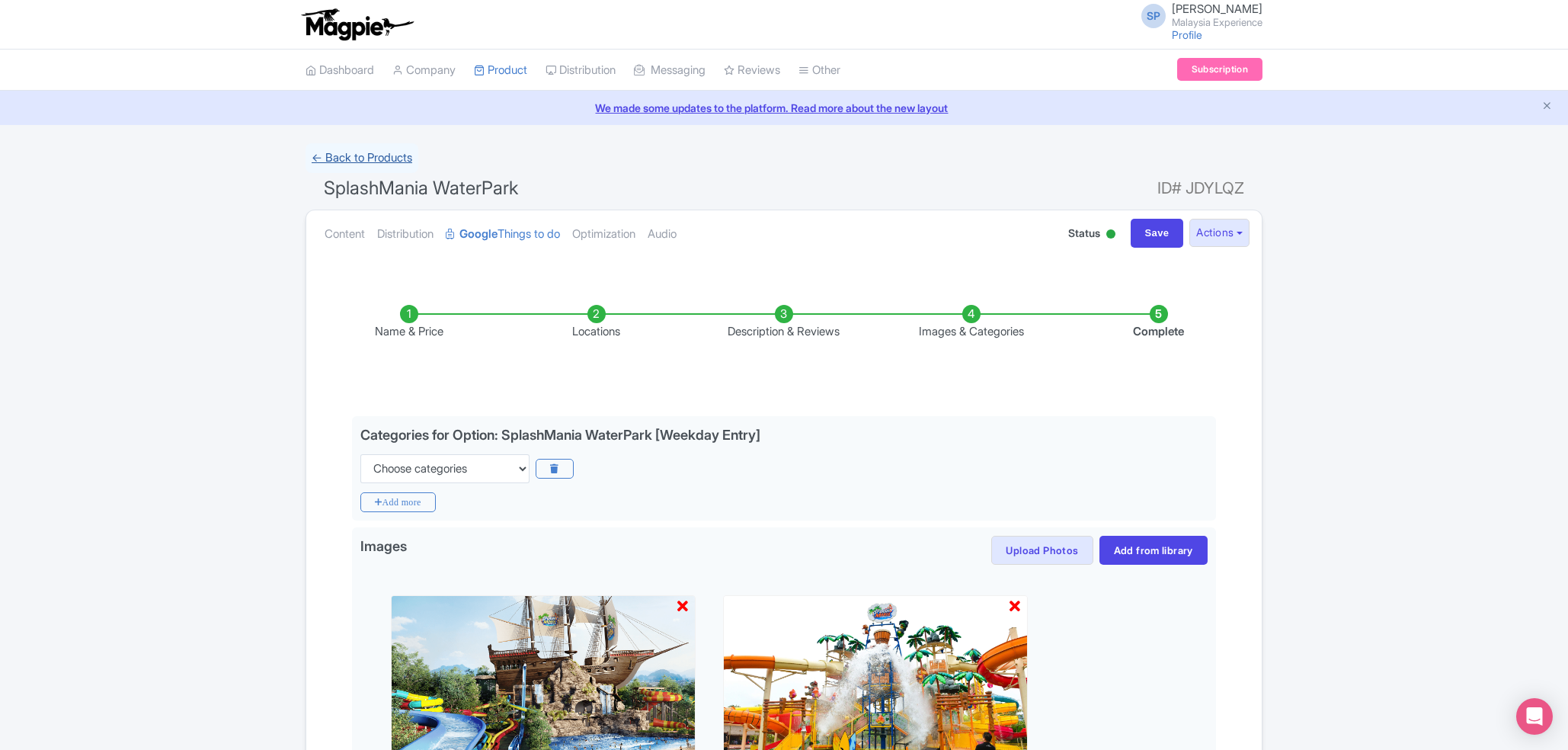
click at [399, 151] on link "← Back to Products" at bounding box center [361, 158] width 113 height 29
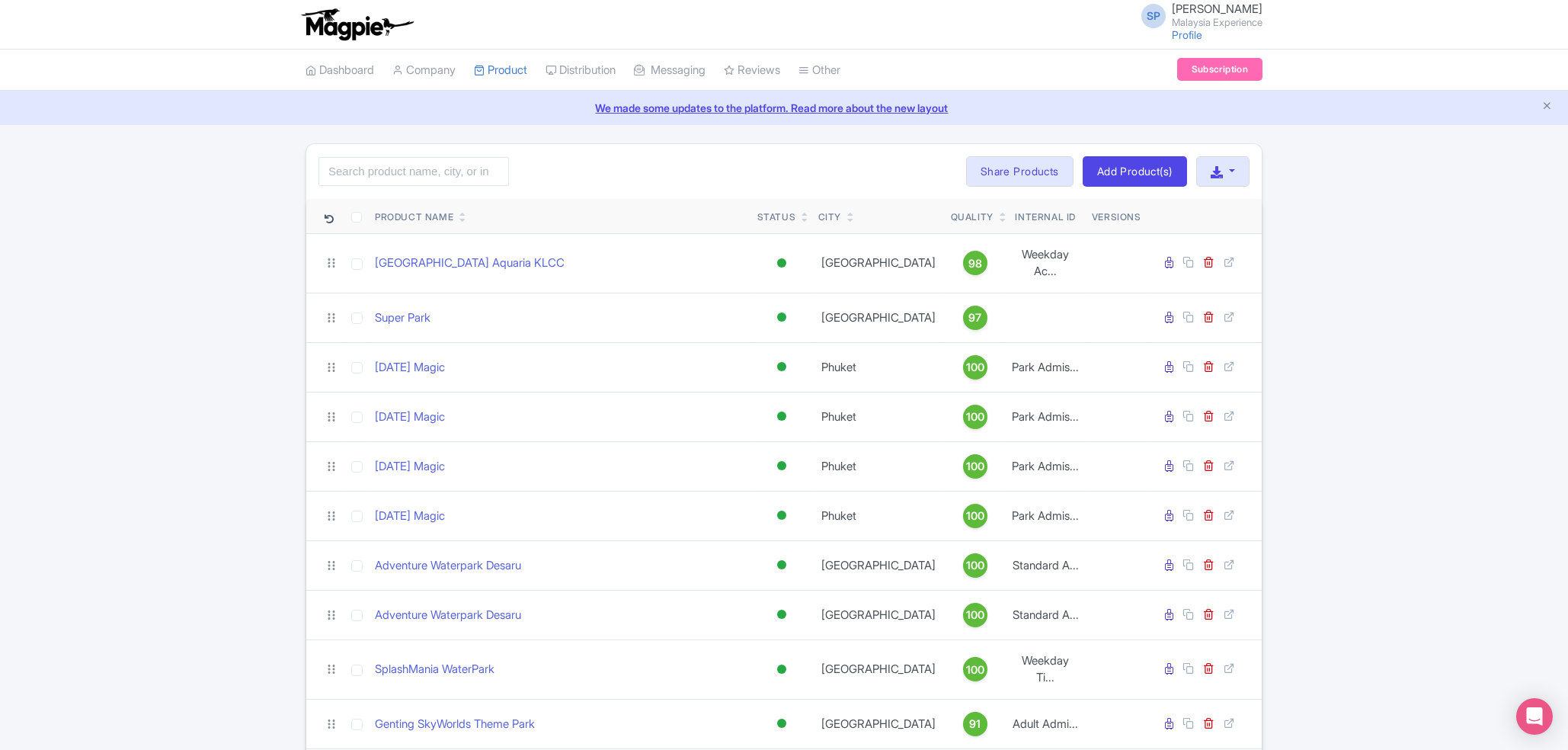
click at [465, 213] on icon at bounding box center [462, 214] width 6 height 9
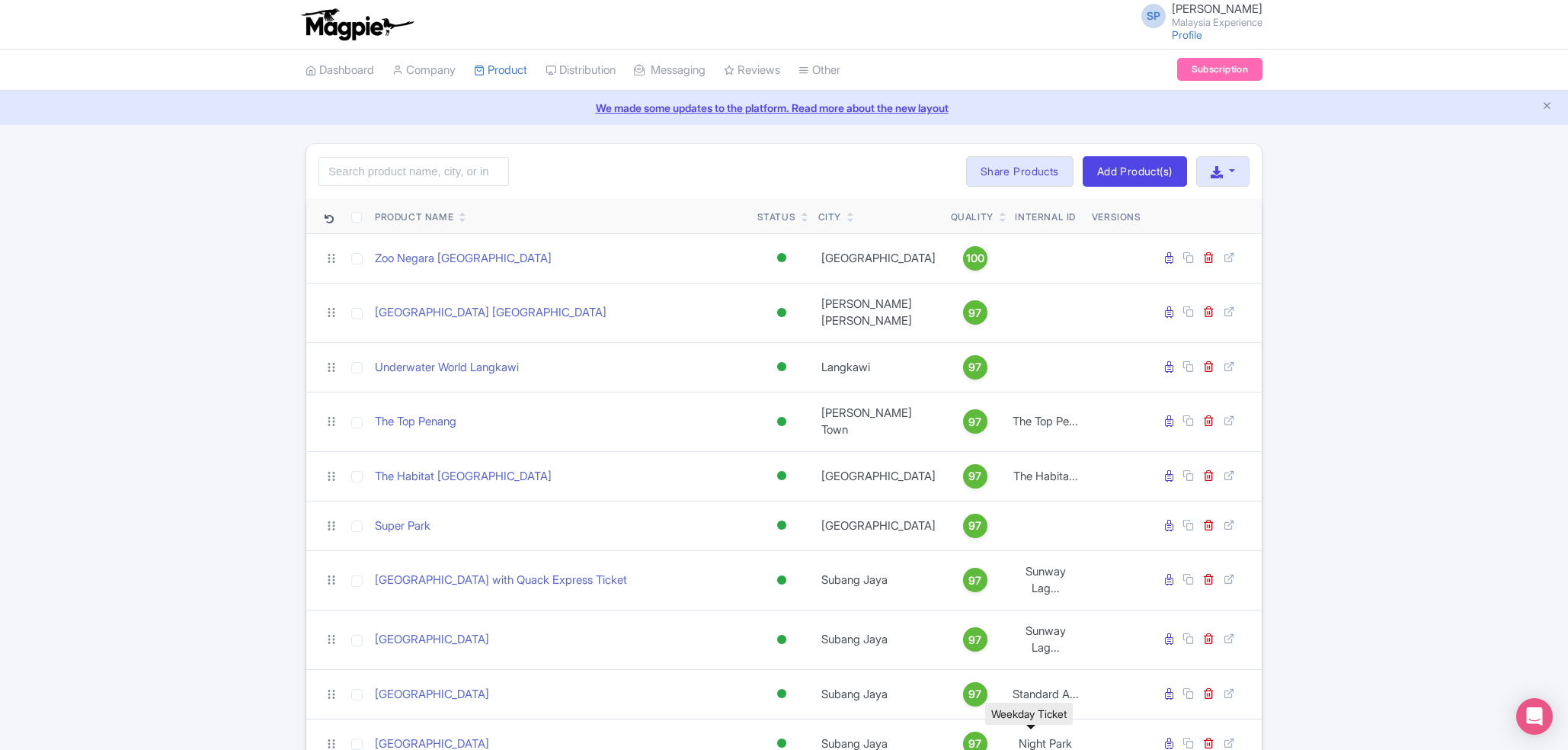
scroll to position [264, 0]
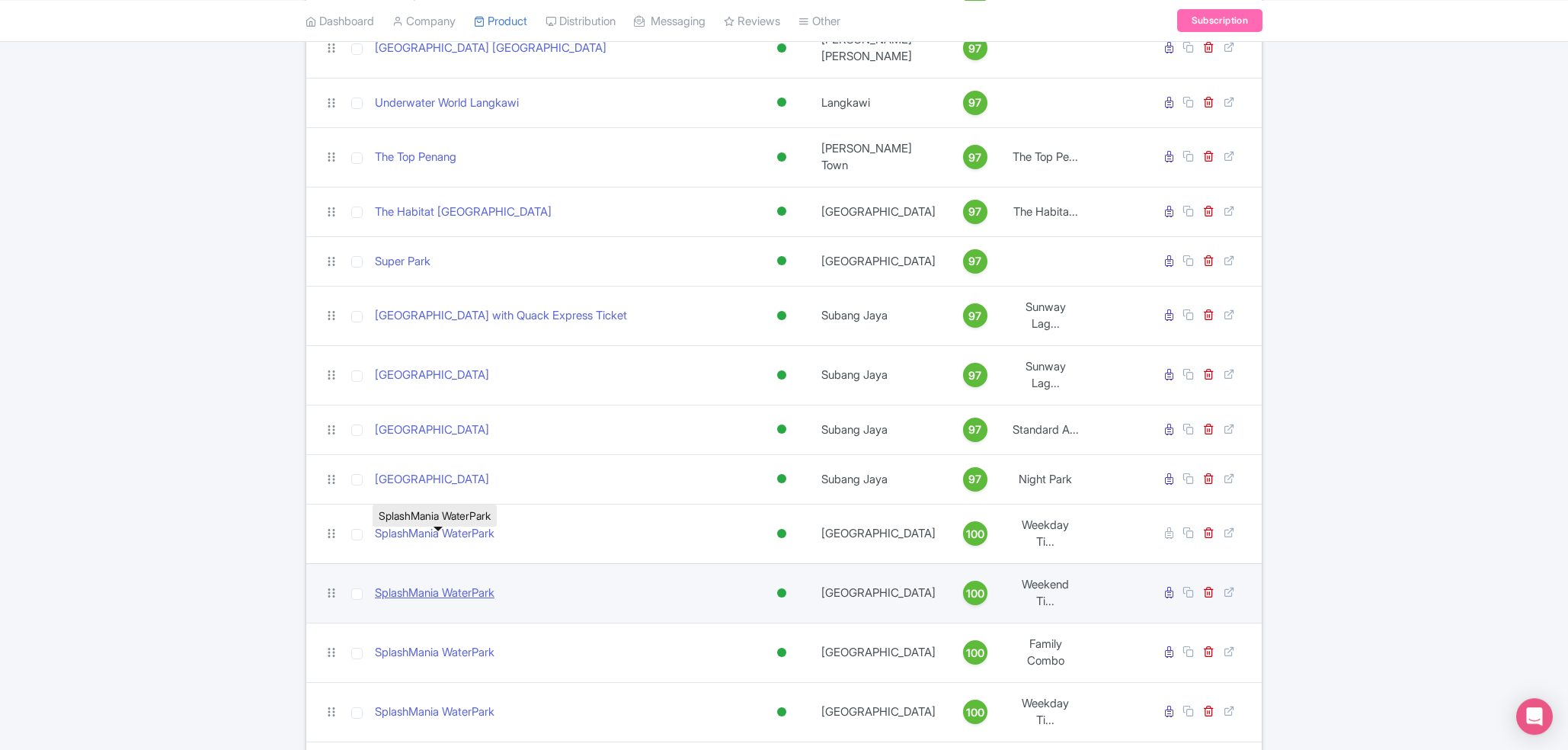
click at [495, 585] on link "SplashMania WaterPark" at bounding box center [435, 593] width 119 height 17
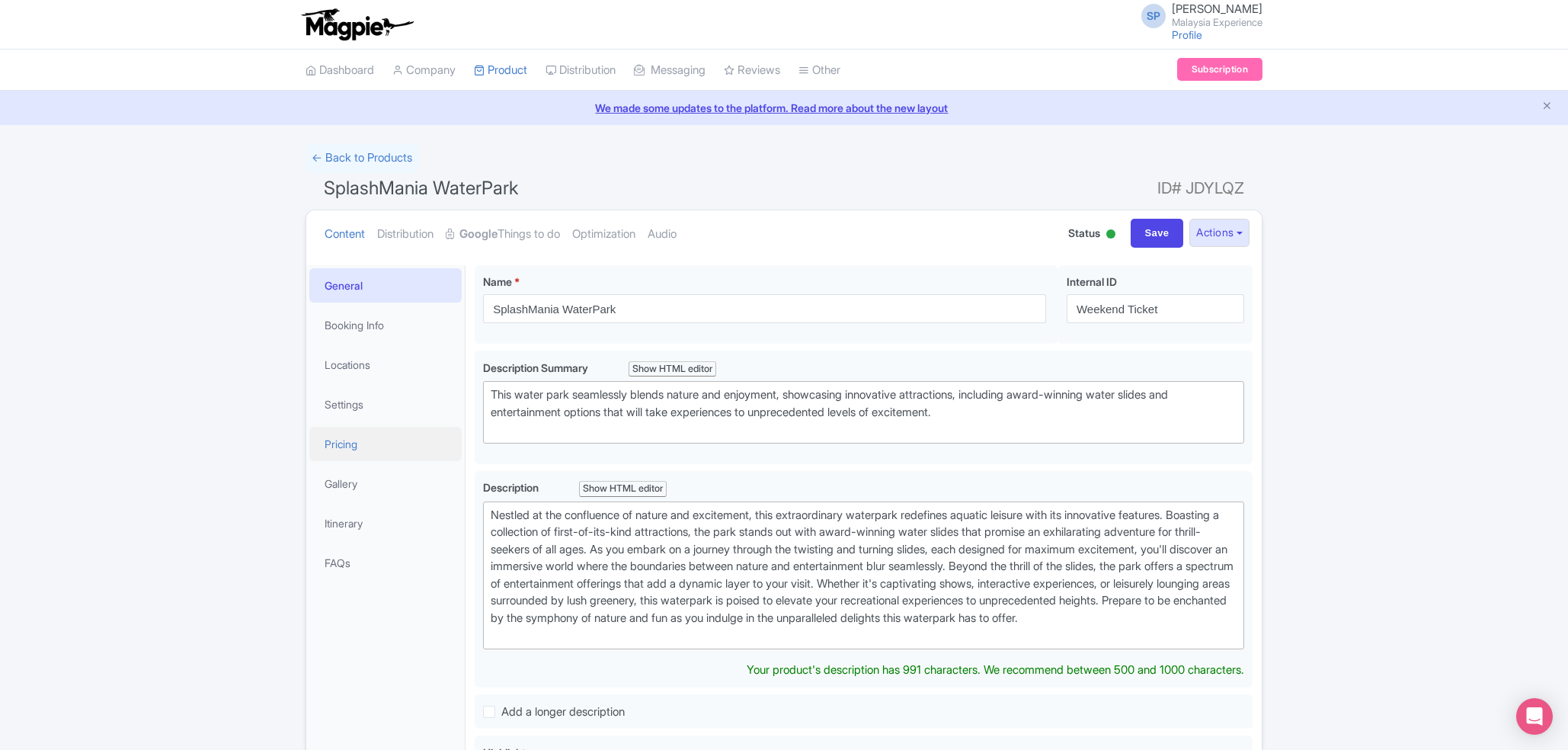
click at [358, 440] on link "Pricing" at bounding box center [385, 443] width 152 height 34
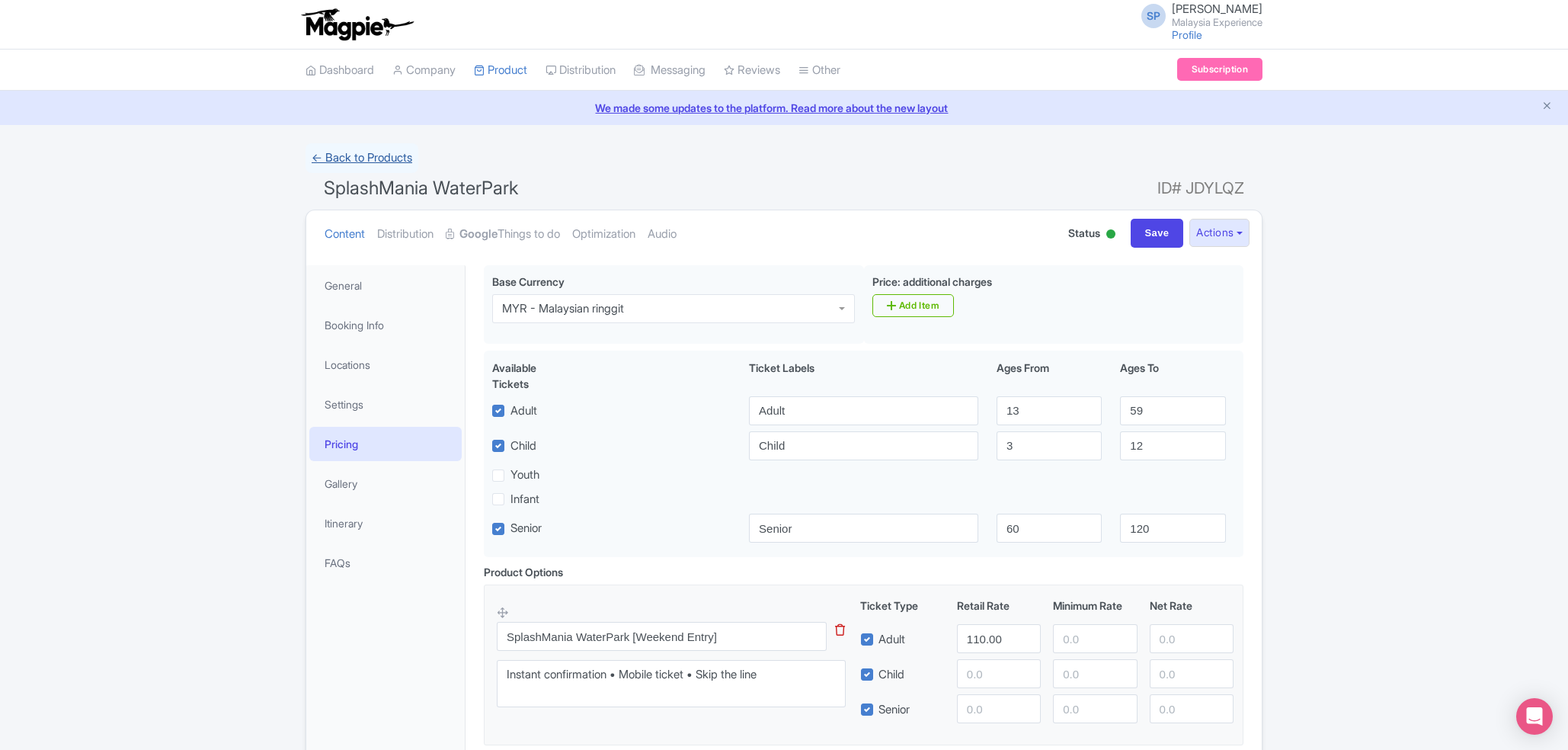
click at [394, 154] on link "← Back to Products" at bounding box center [361, 158] width 113 height 29
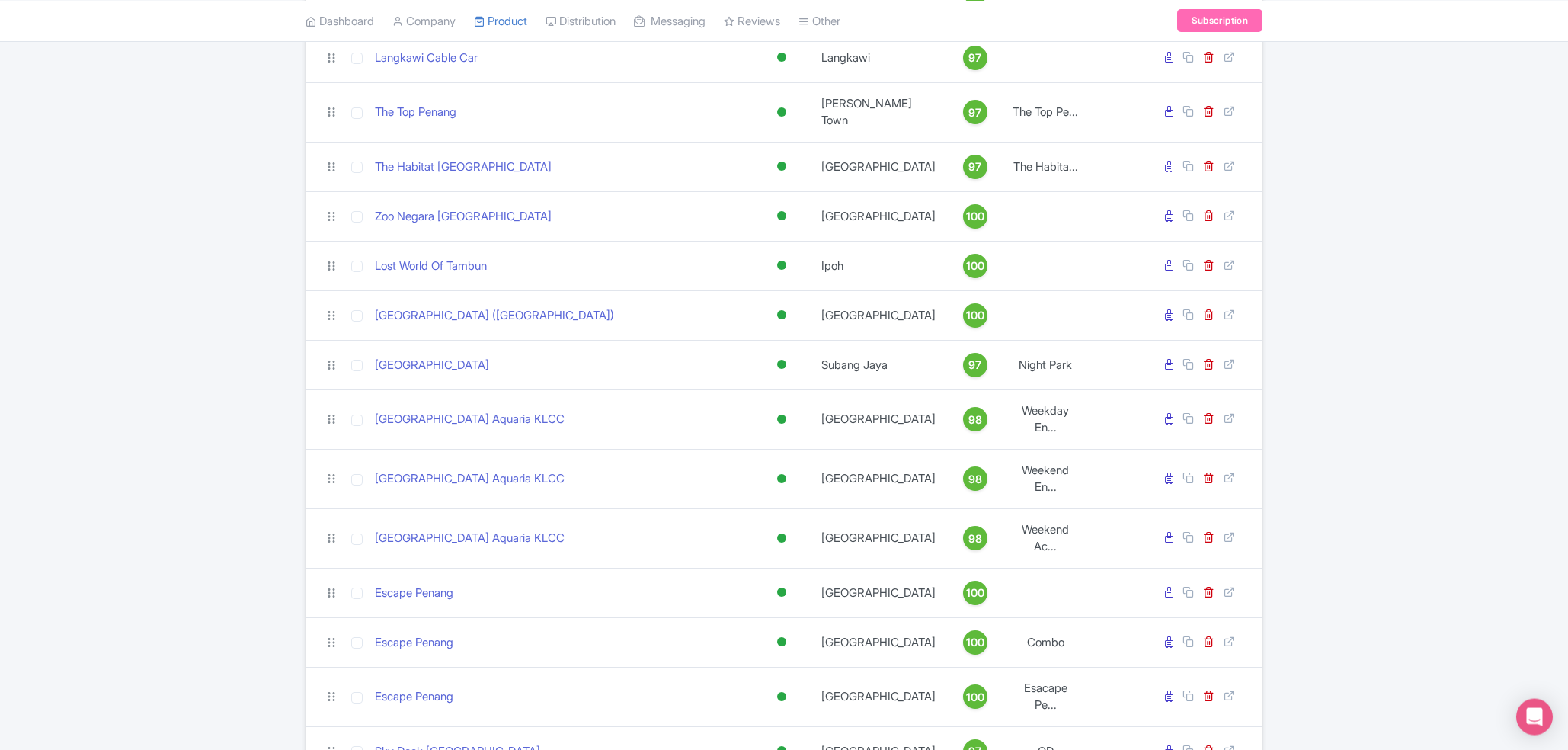
scroll to position [720, 0]
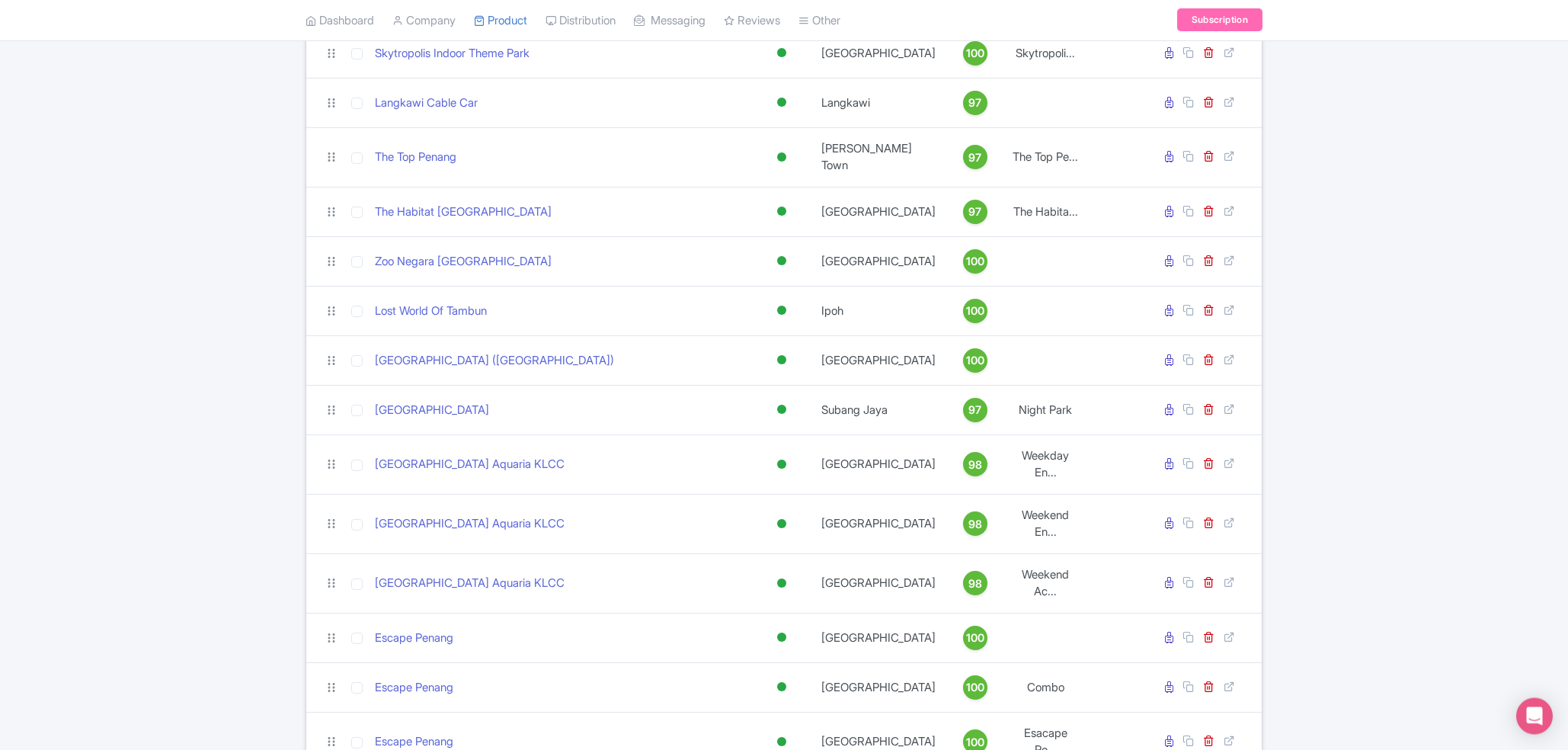
drag, startPoint x: 1567, startPoint y: 182, endPoint x: 1567, endPoint y: 465, distance: 283.0
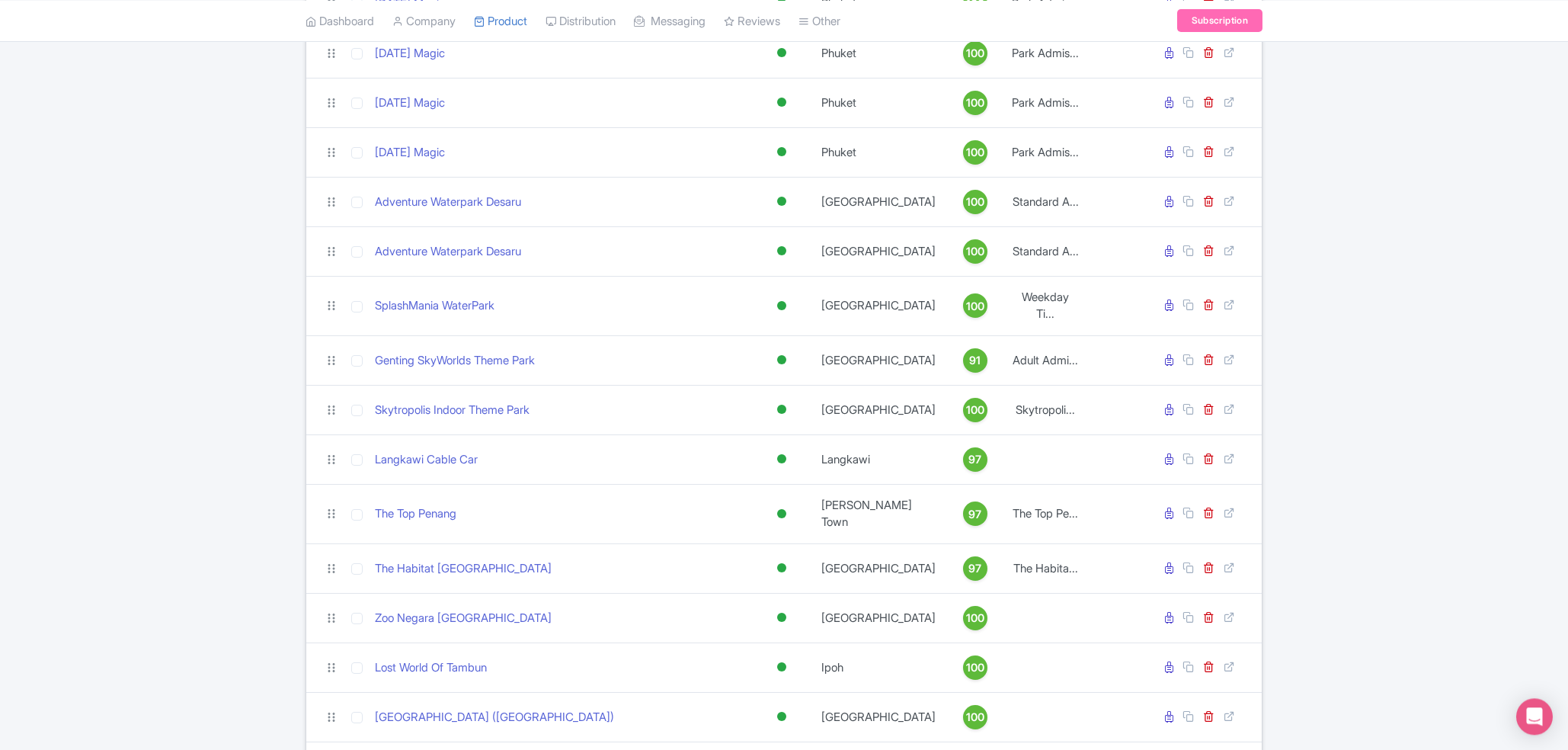
scroll to position [362, 0]
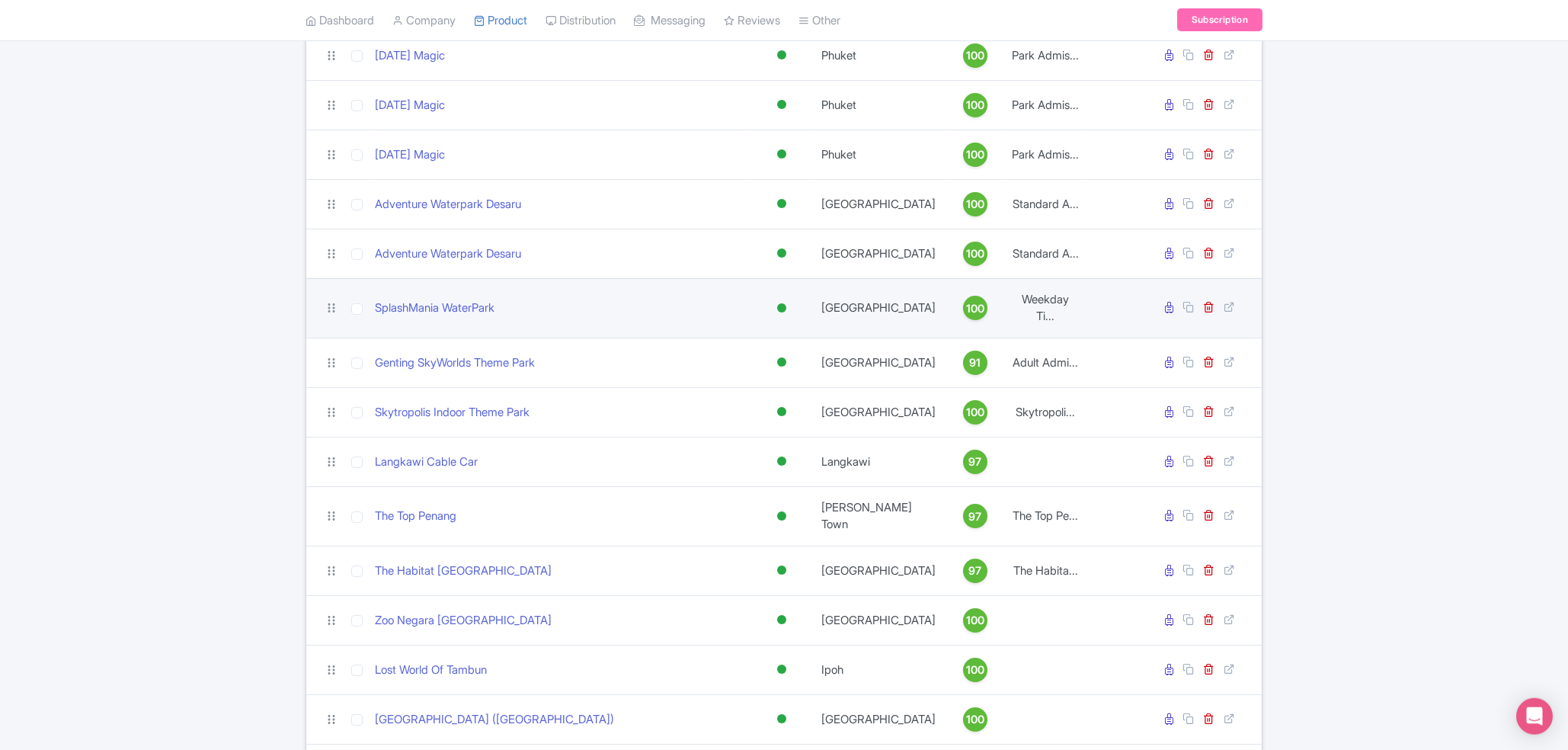
click at [467, 323] on td "SplashMania WaterPark" at bounding box center [560, 308] width 383 height 60
click at [484, 309] on link "SplashMania WaterPark" at bounding box center [435, 308] width 119 height 17
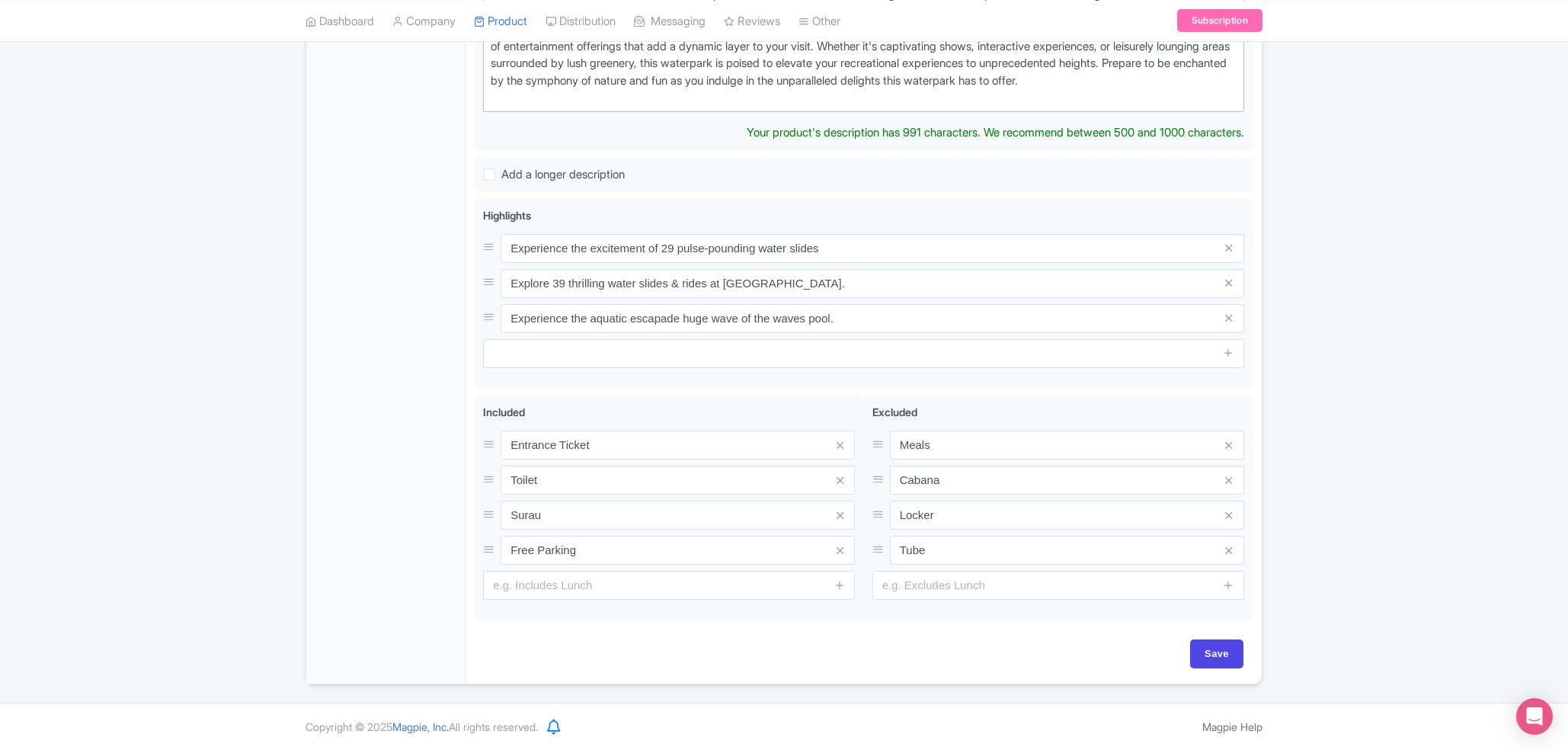
scroll to position [71, 0]
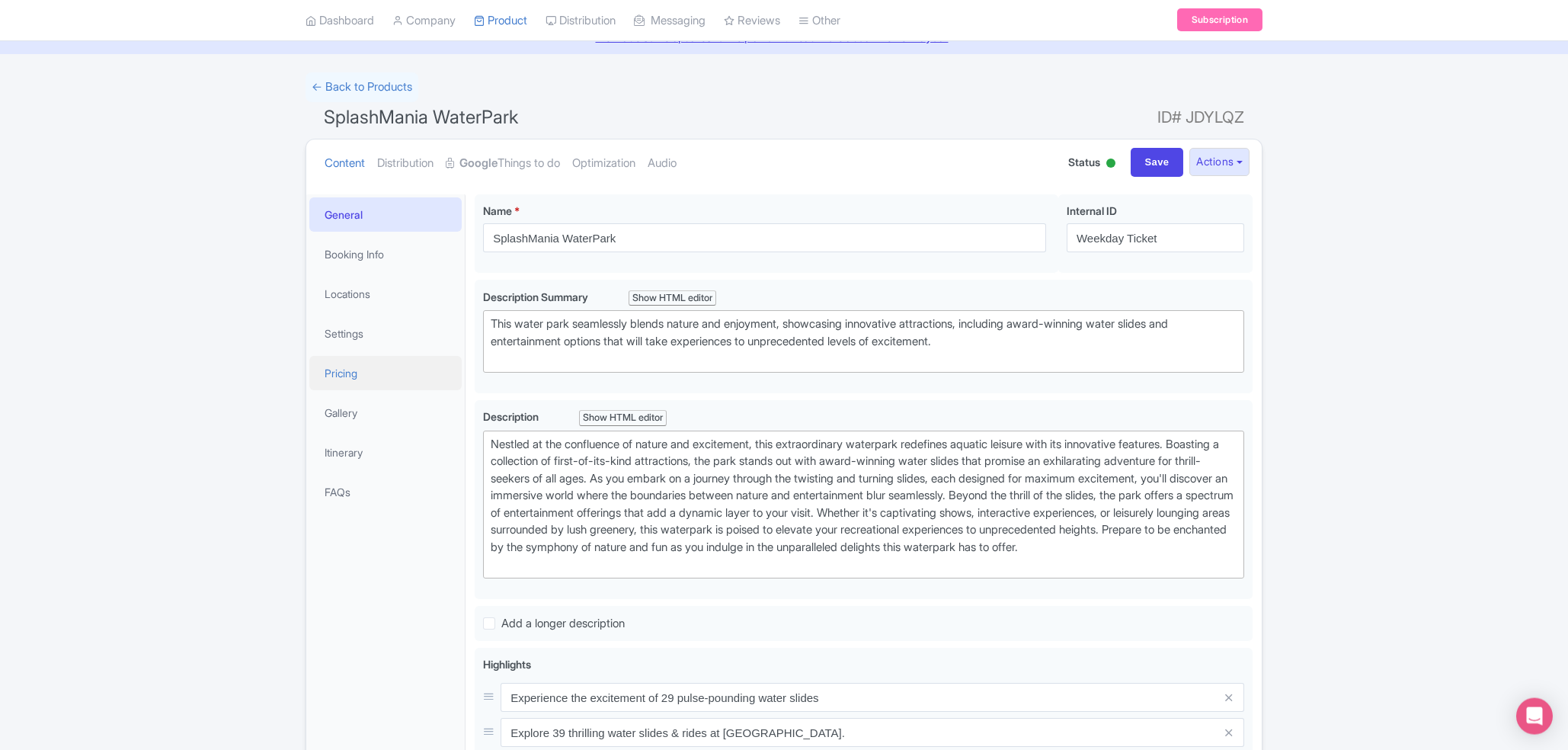
click at [339, 385] on link "Pricing" at bounding box center [385, 373] width 152 height 34
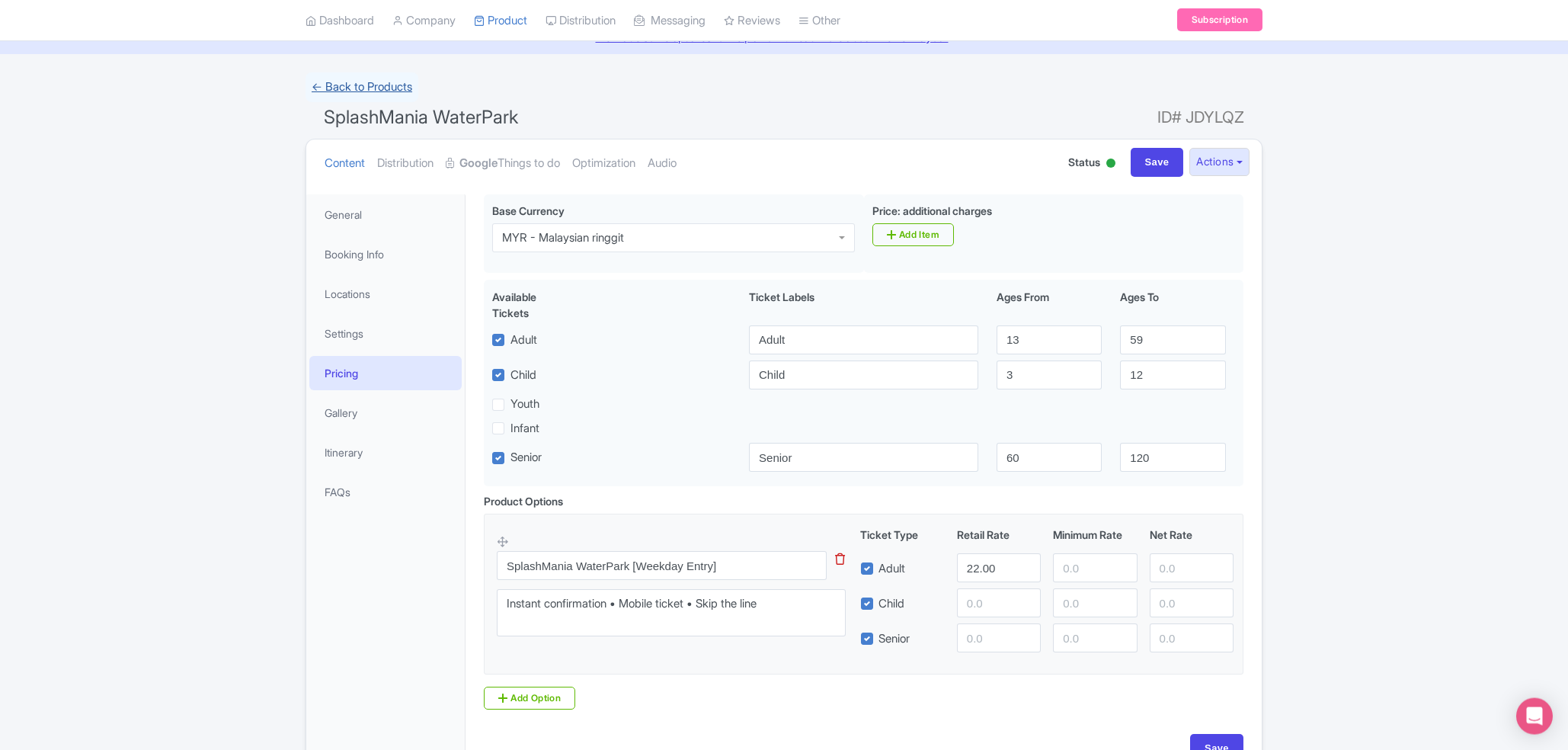
click at [344, 95] on link "← Back to Products" at bounding box center [361, 87] width 113 height 29
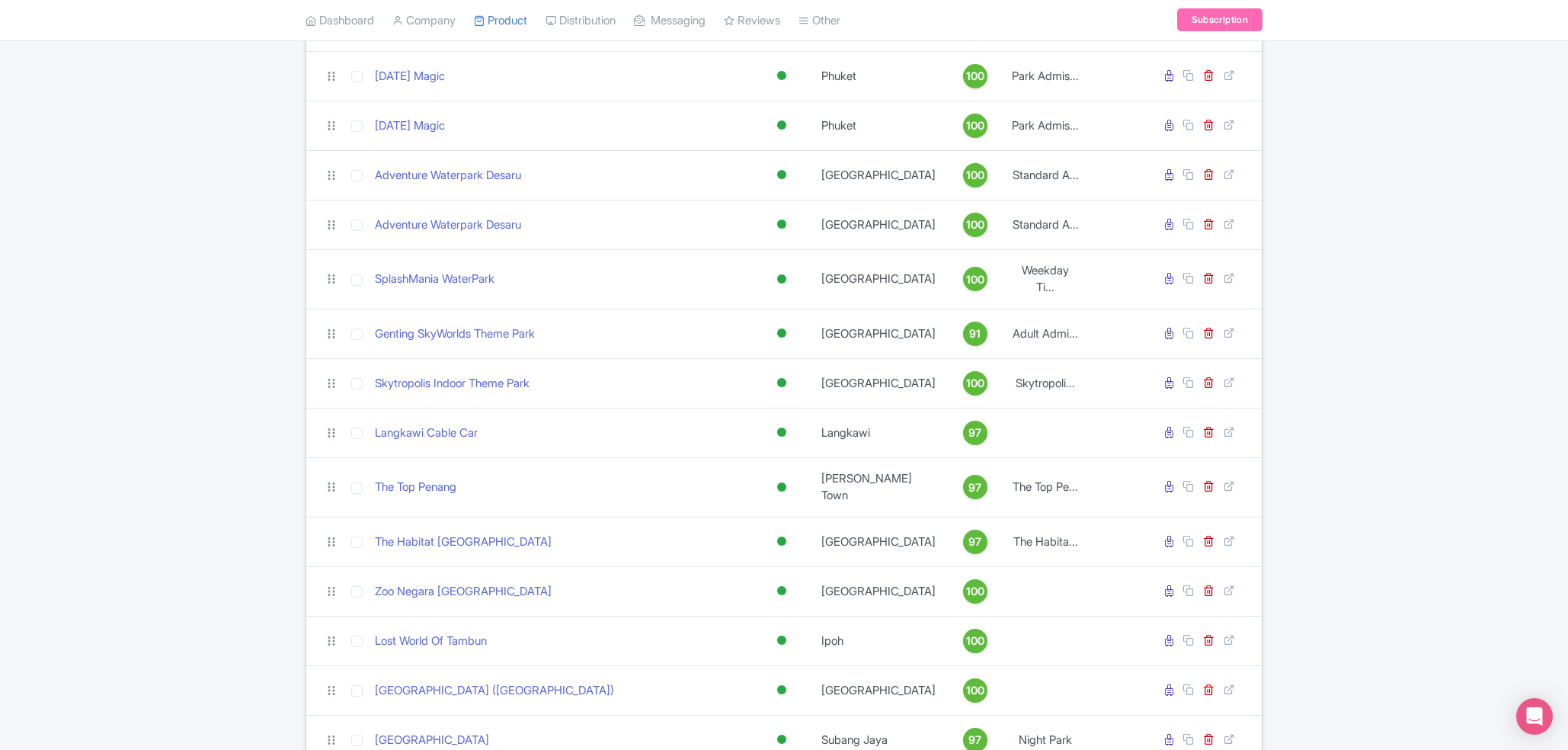
scroll to position [397, 0]
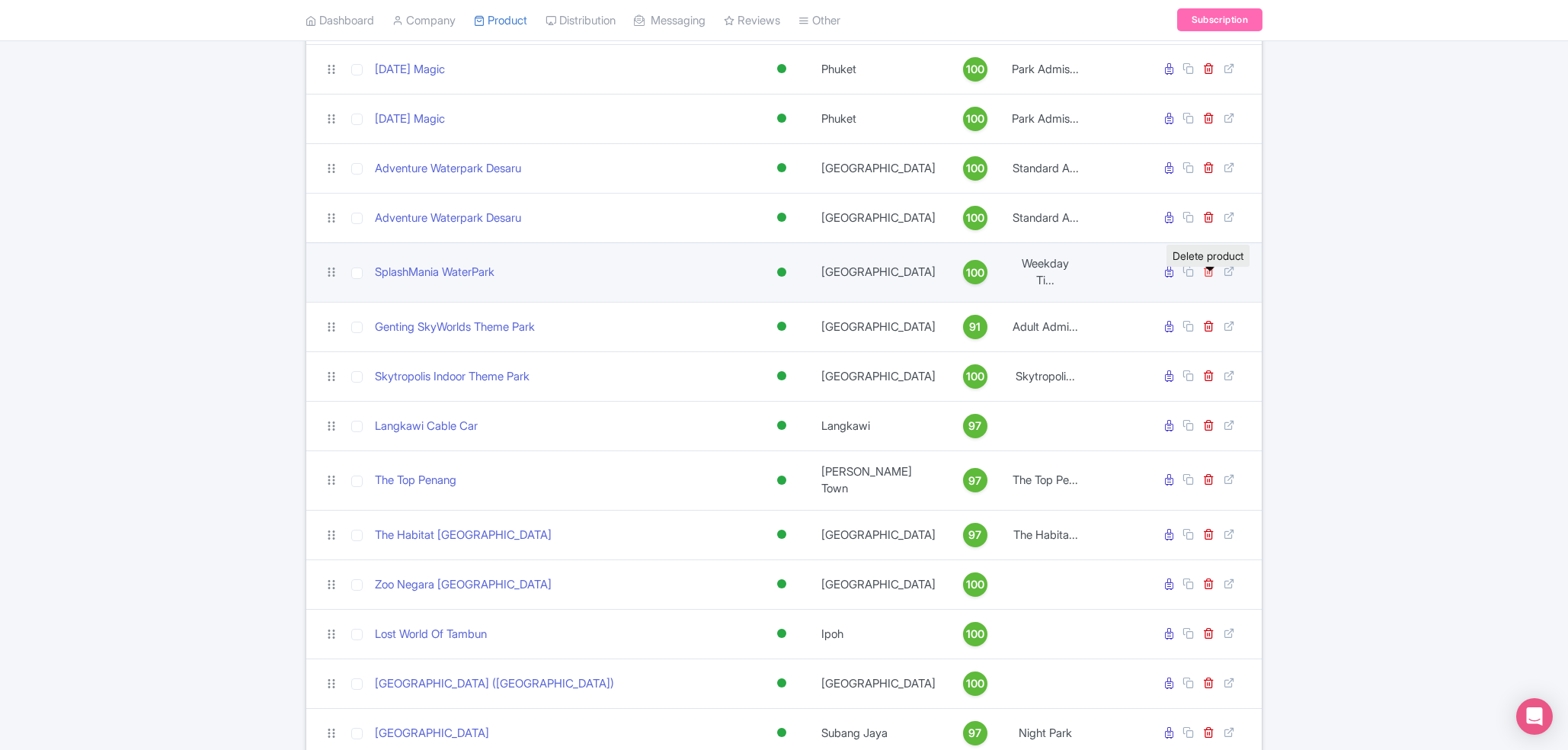
click at [1212, 276] on icon at bounding box center [1208, 271] width 11 height 11
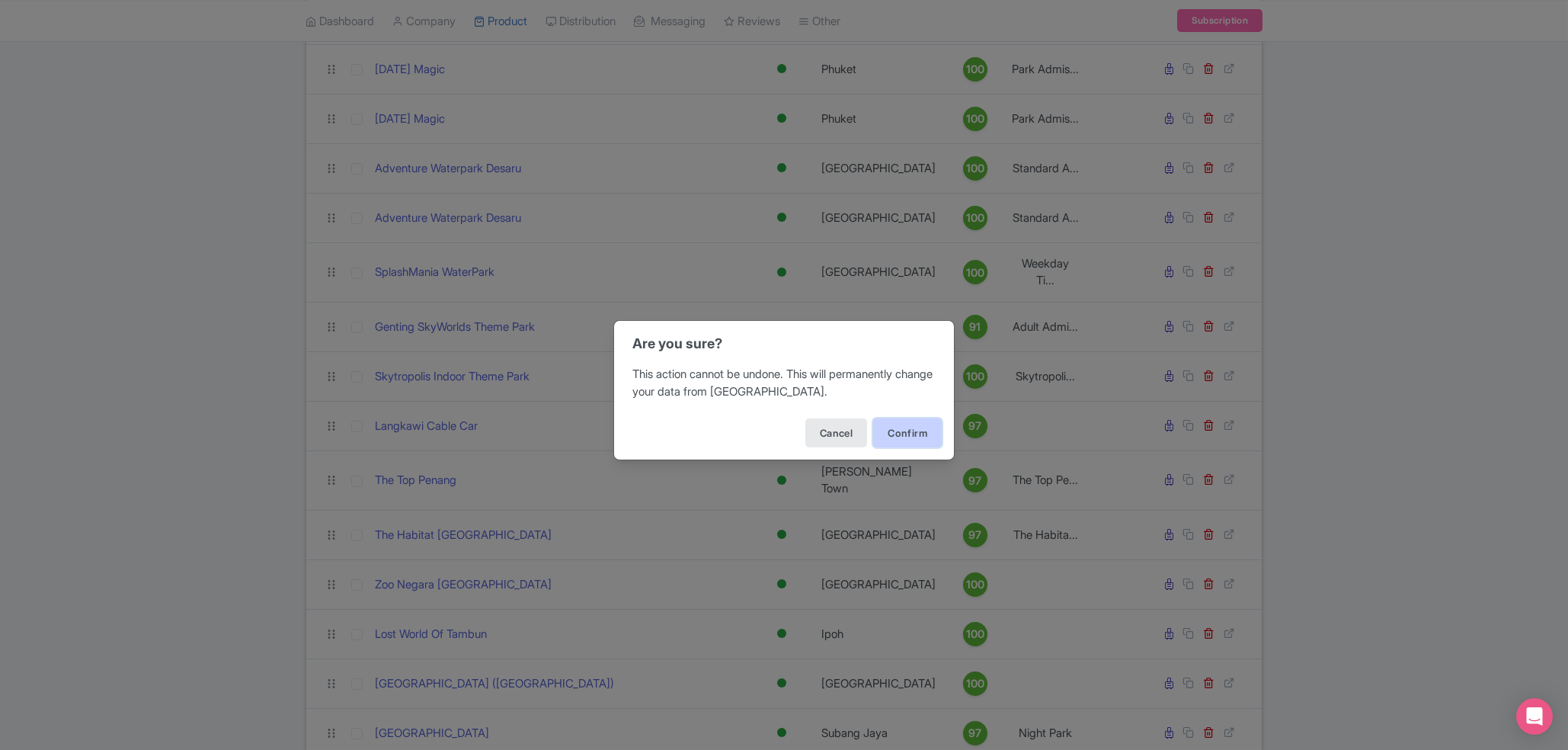
click at [920, 436] on button "Confirm" at bounding box center [907, 433] width 69 height 29
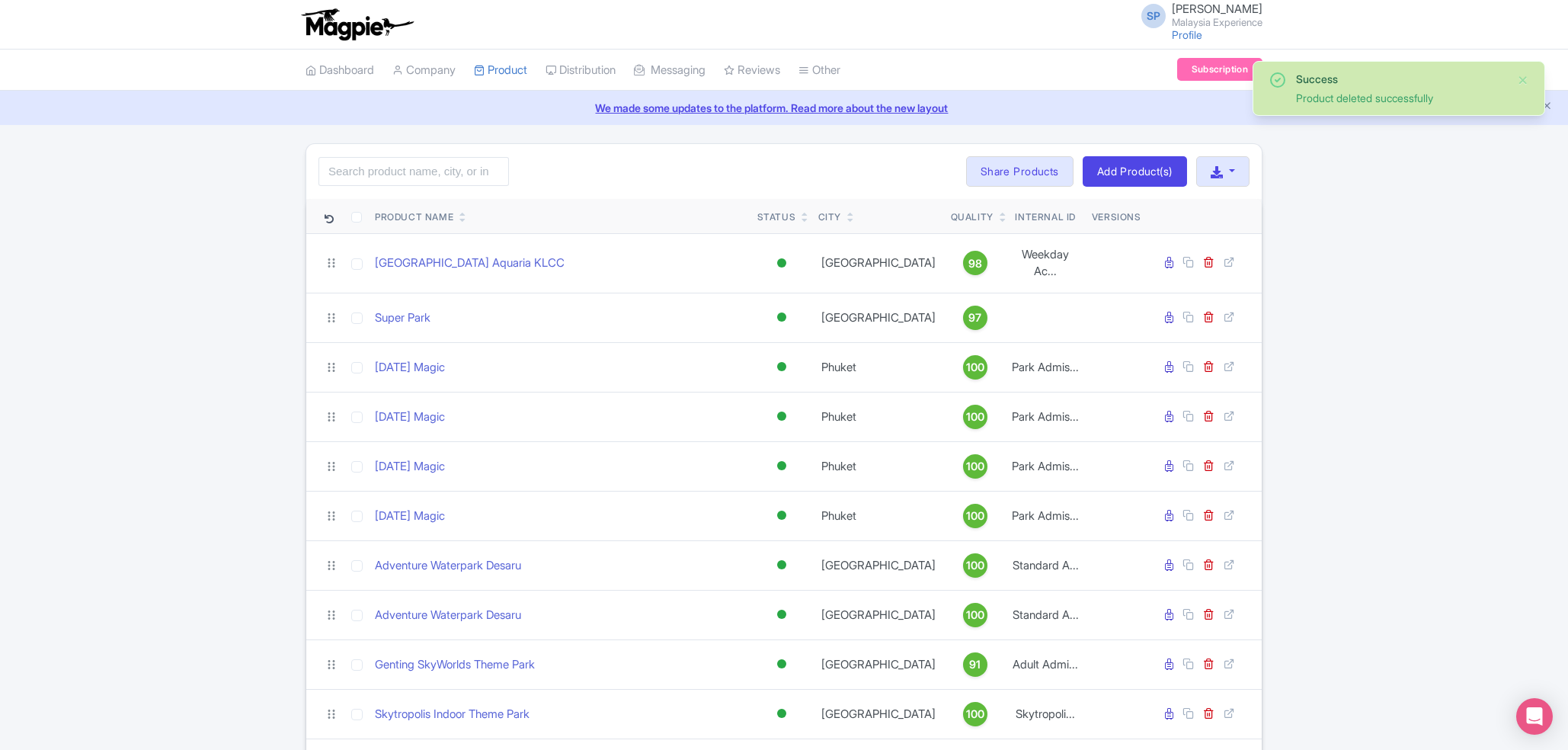
click at [575, 169] on div "Search Bulk Actions [GEOGRAPHIC_DATA] Add to Collection Share Products Add to C…" at bounding box center [784, 172] width 955 height 55
